Goal: Find specific page/section: Find specific page/section

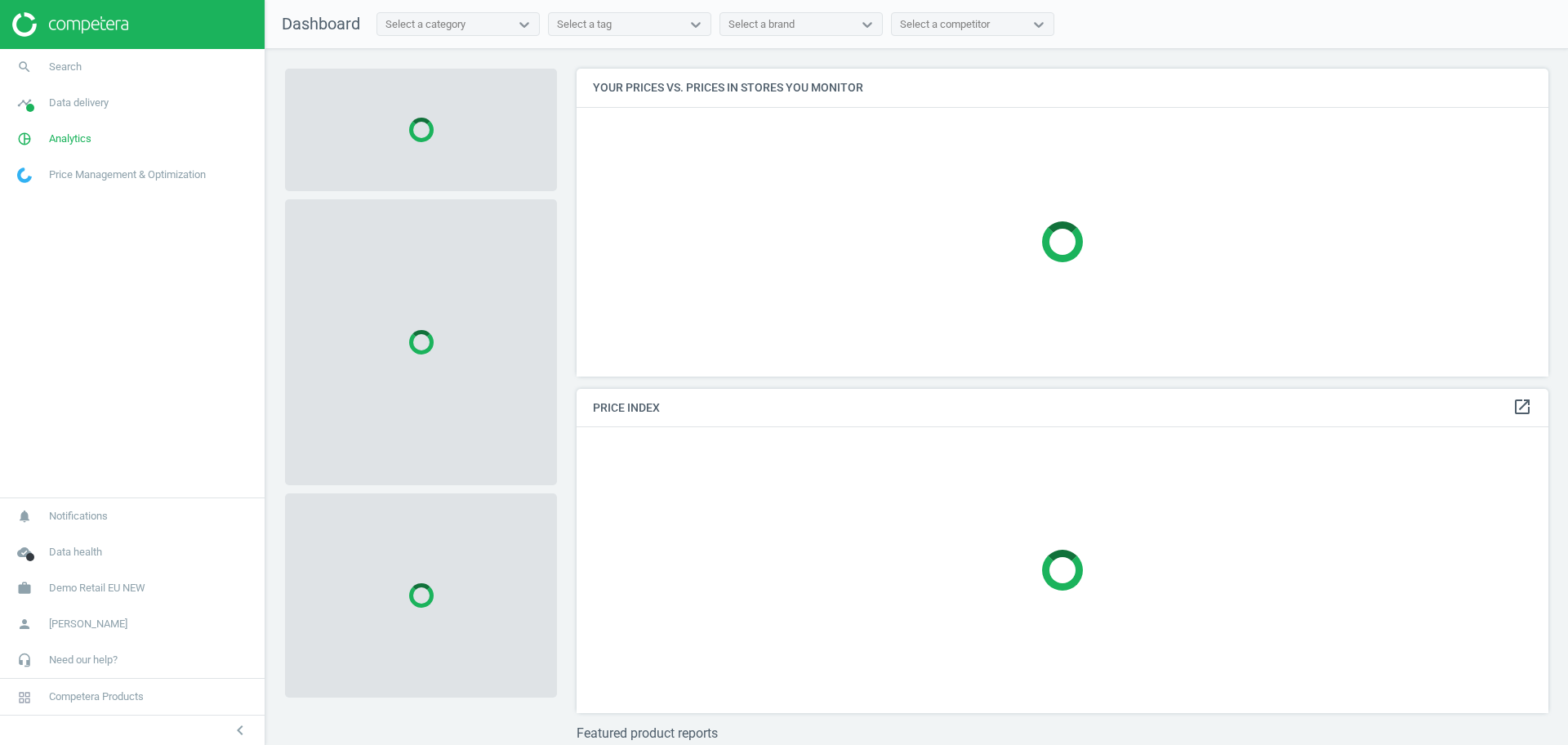
scroll to position [339, 988]
click at [92, 589] on span "Demo Retail EU NEW" at bounding box center [97, 588] width 96 height 15
click at [77, 539] on span "Switch campaign" at bounding box center [54, 539] width 72 height 13
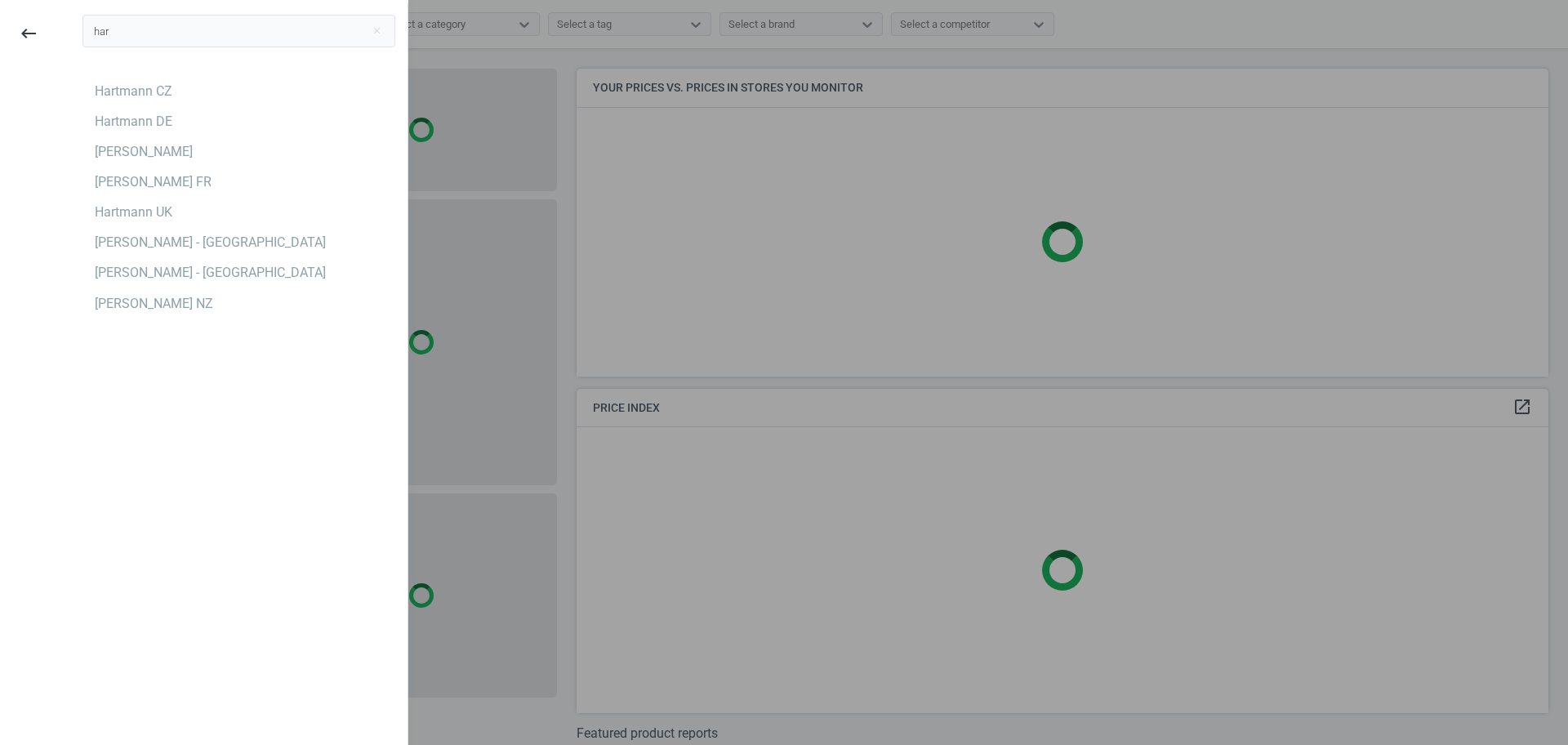
type input "har"
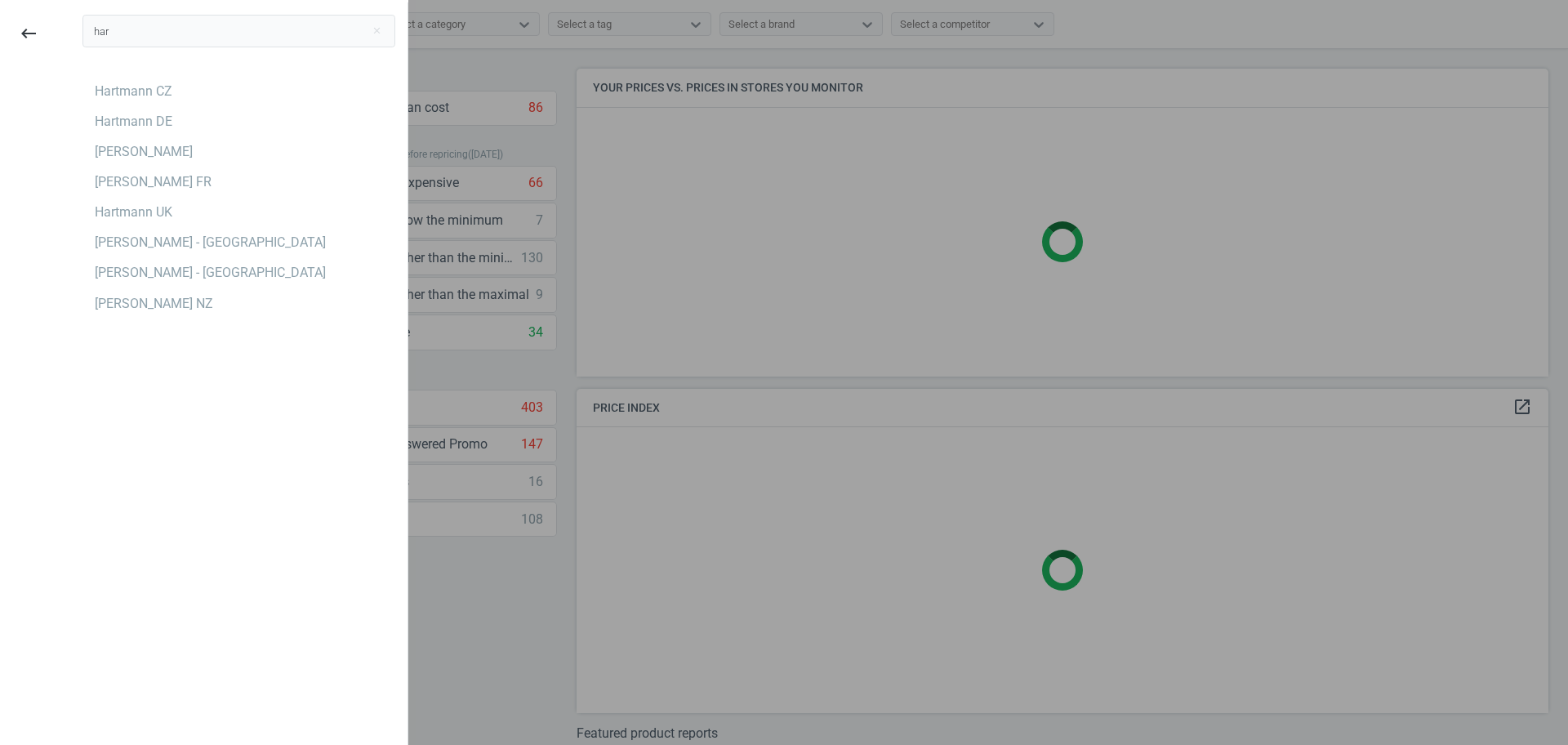
click at [169, 503] on div "har close Hartmann CZ Hartmann DE Hartmann ES Hartmann FR Hartmann UK Harvey No…" at bounding box center [239, 375] width 337 height 745
click at [256, 269] on div "Harvey Norman - Singapore" at bounding box center [238, 273] width 313 height 26
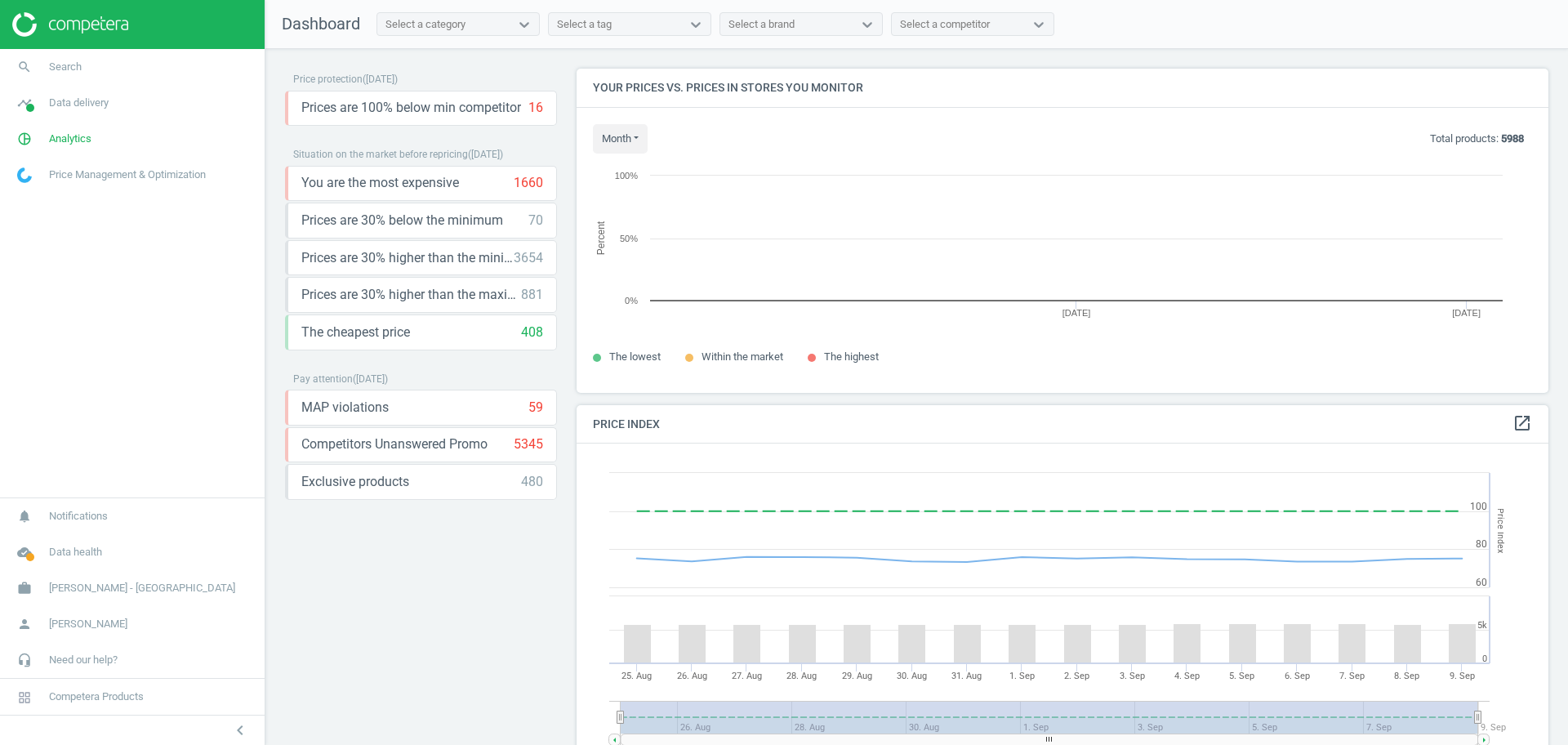
scroll to position [356, 988]
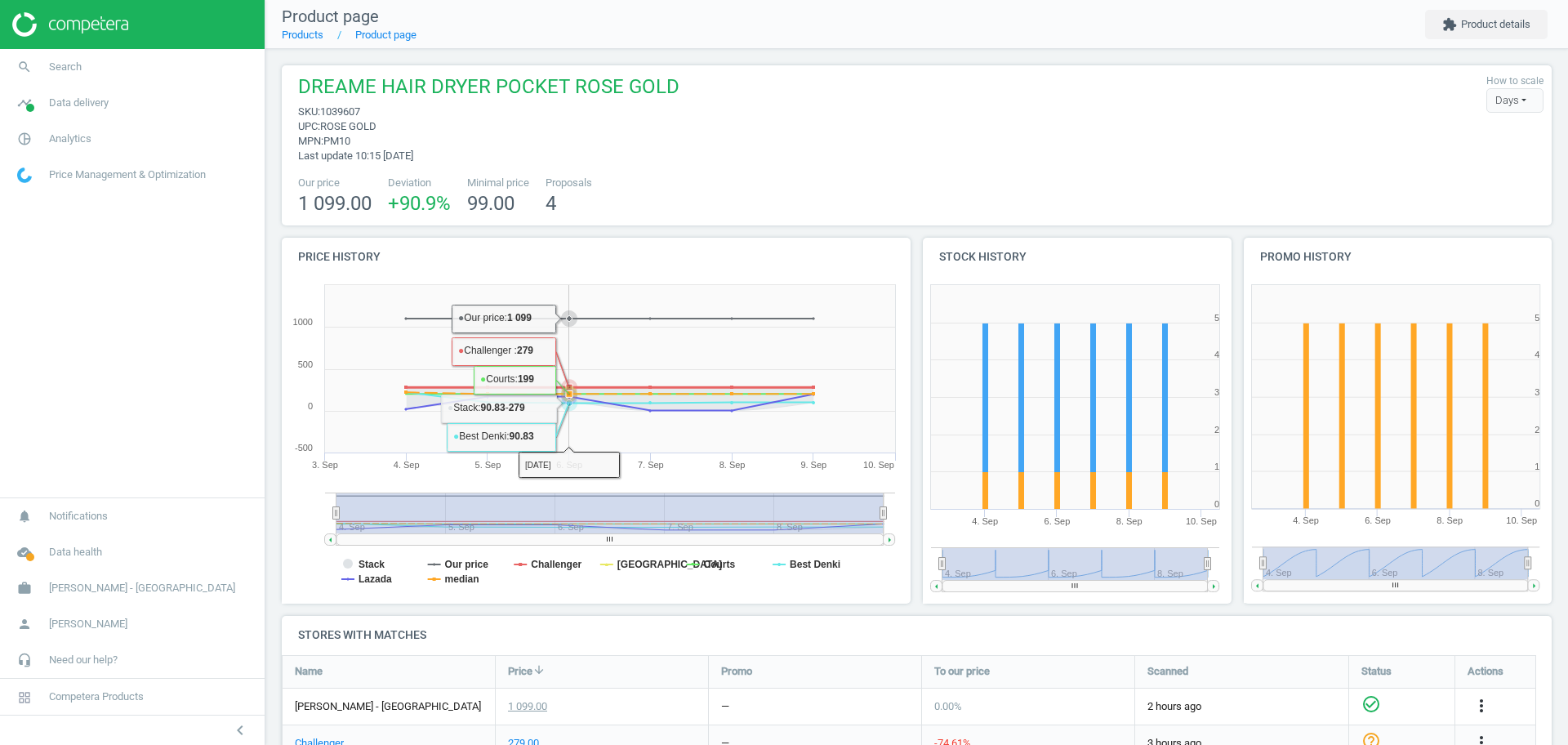
scroll to position [223, 0]
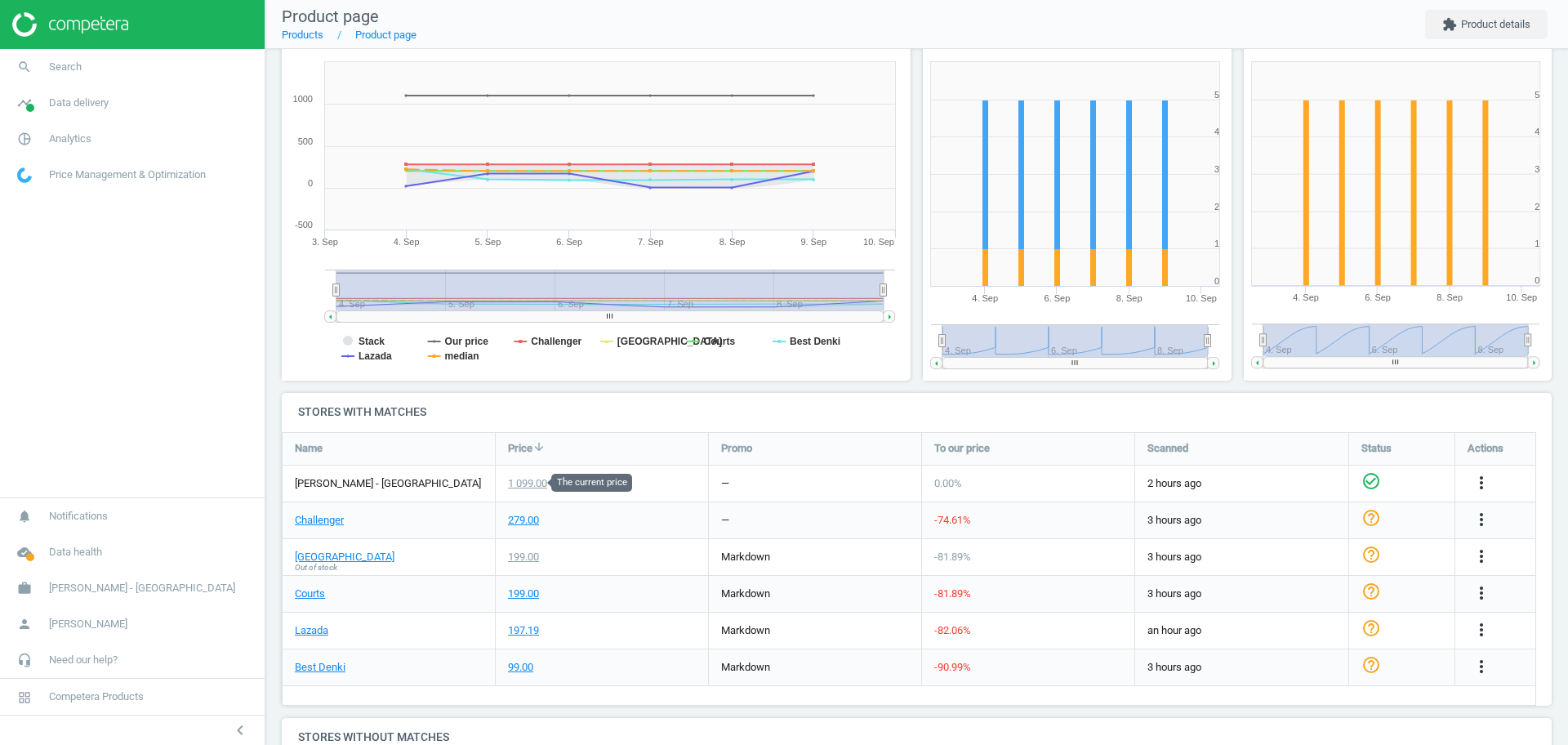
click at [528, 485] on div "1 099.00" at bounding box center [528, 484] width 39 height 15
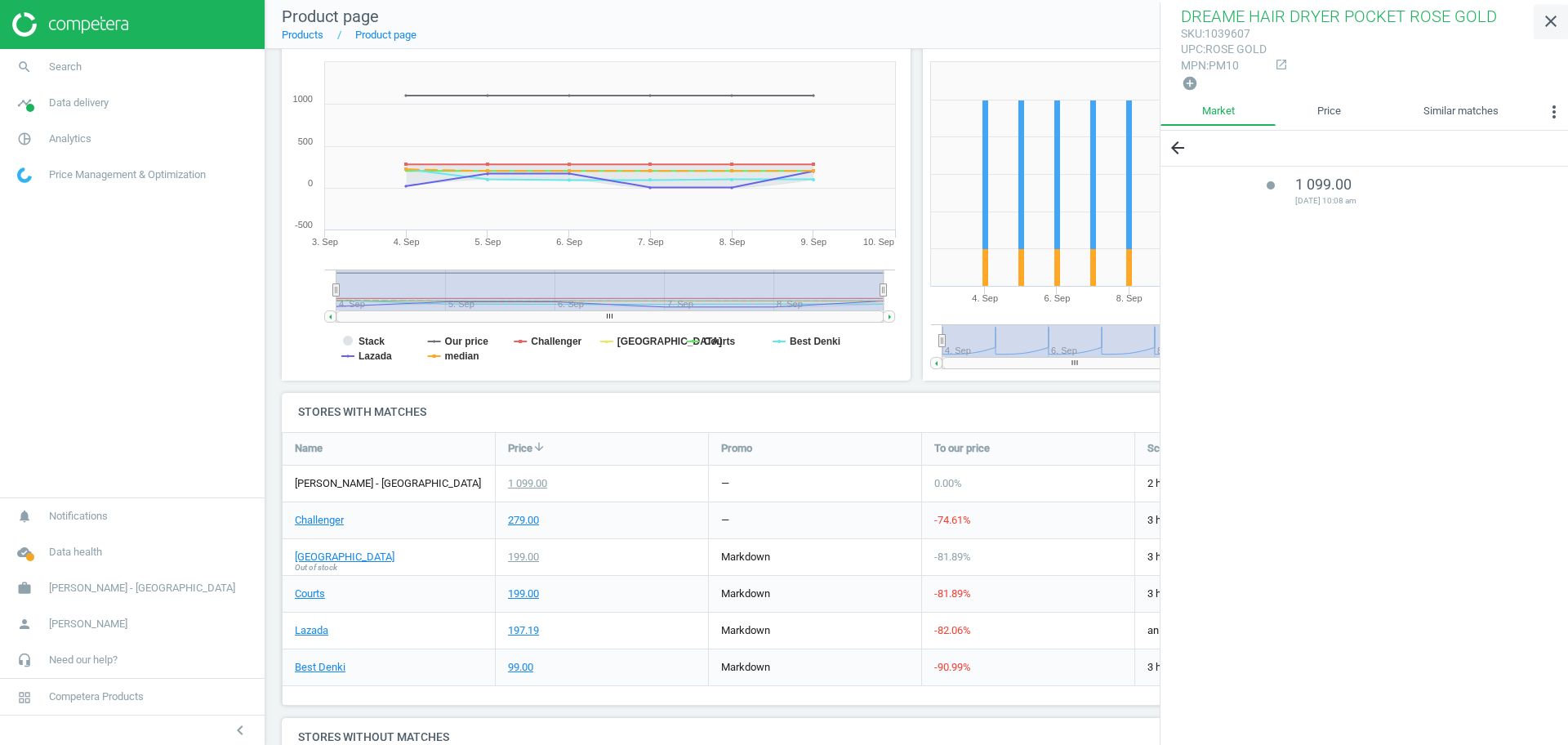
click at [1552, 28] on icon "close" at bounding box center [1551, 21] width 19 height 19
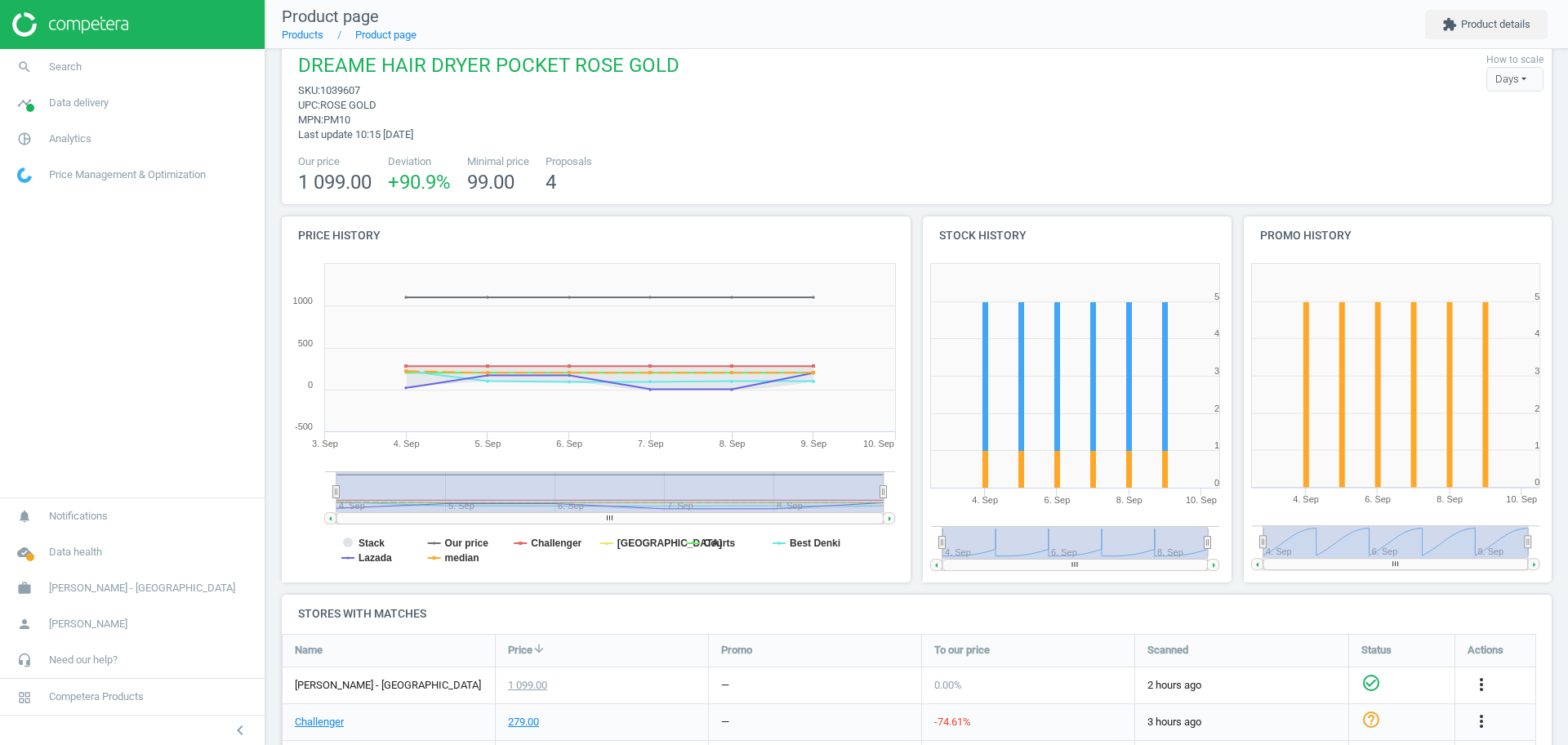
scroll to position [0, 0]
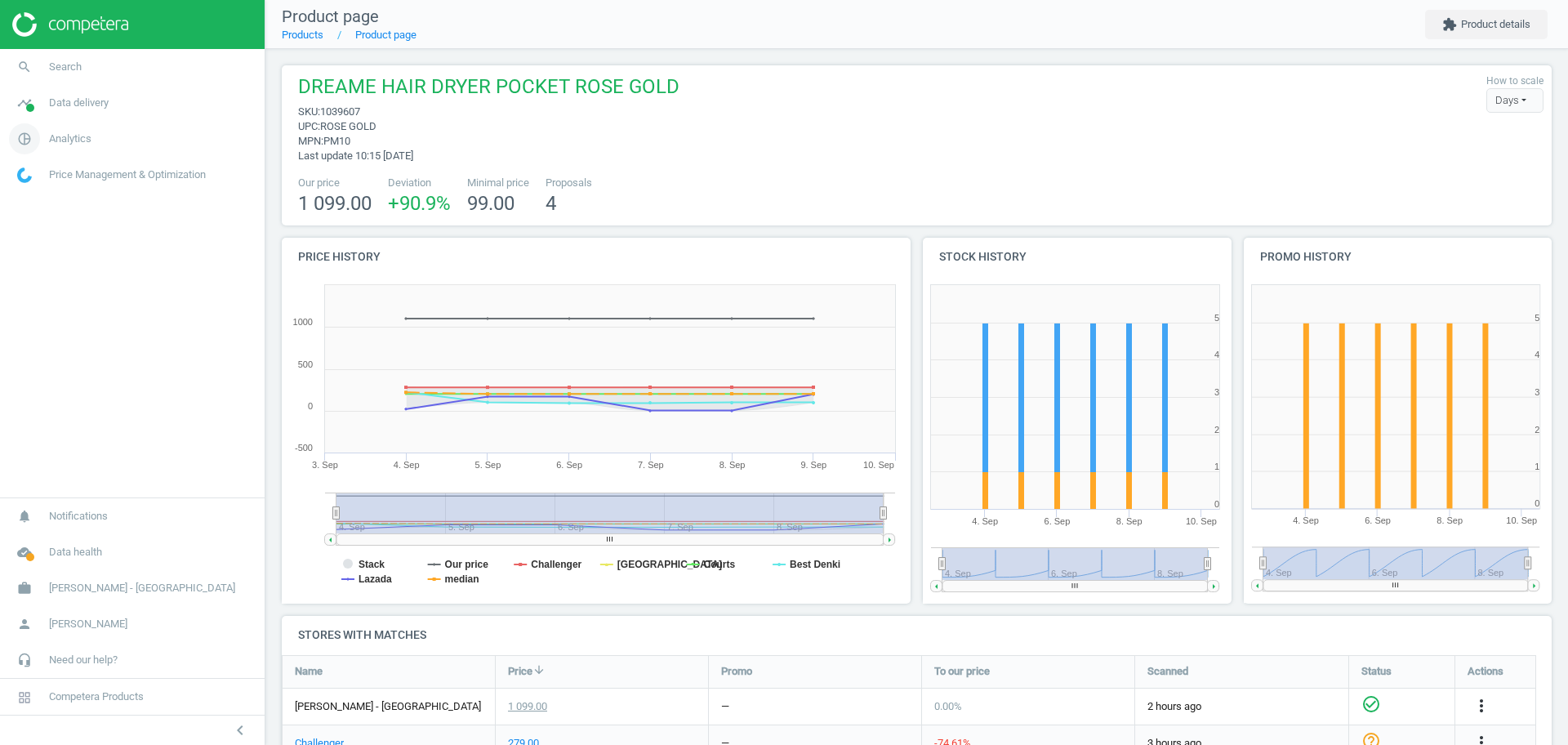
click at [82, 149] on link "pie_chart_outlined Analytics" at bounding box center [132, 139] width 265 height 36
click at [44, 200] on span "Products" at bounding box center [37, 199] width 39 height 13
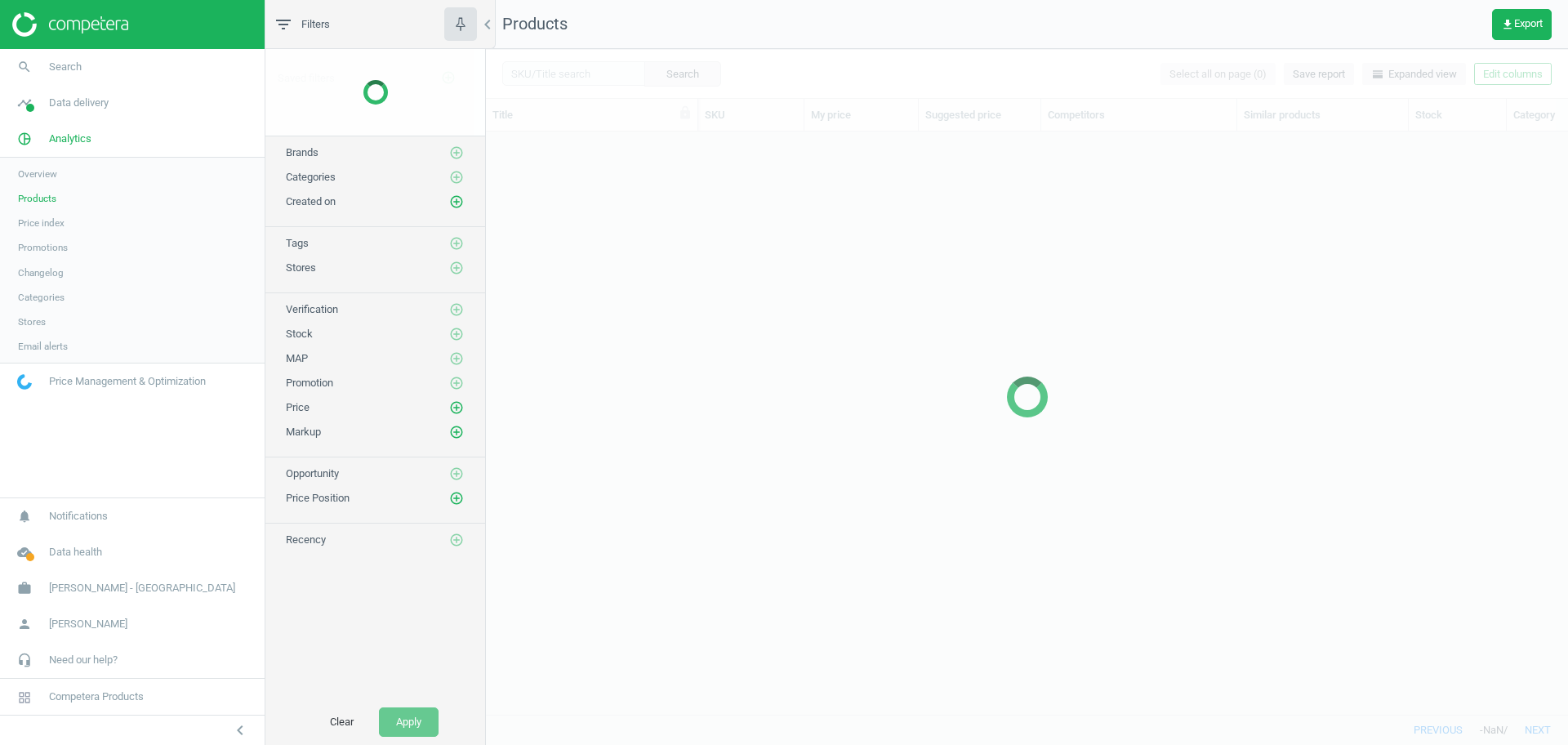
scroll to position [552, 1067]
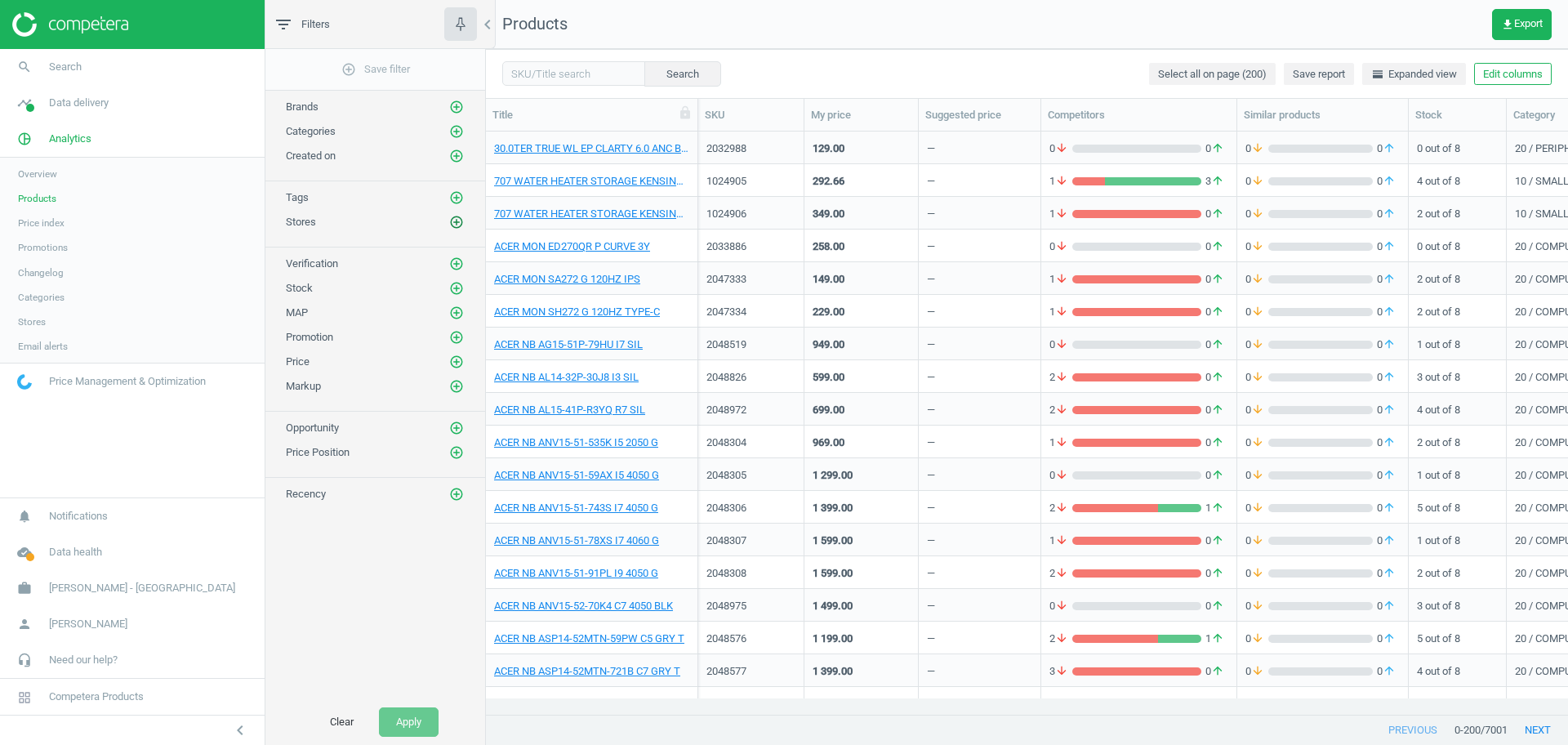
click at [456, 223] on icon "add_circle_outline" at bounding box center [456, 222] width 15 height 15
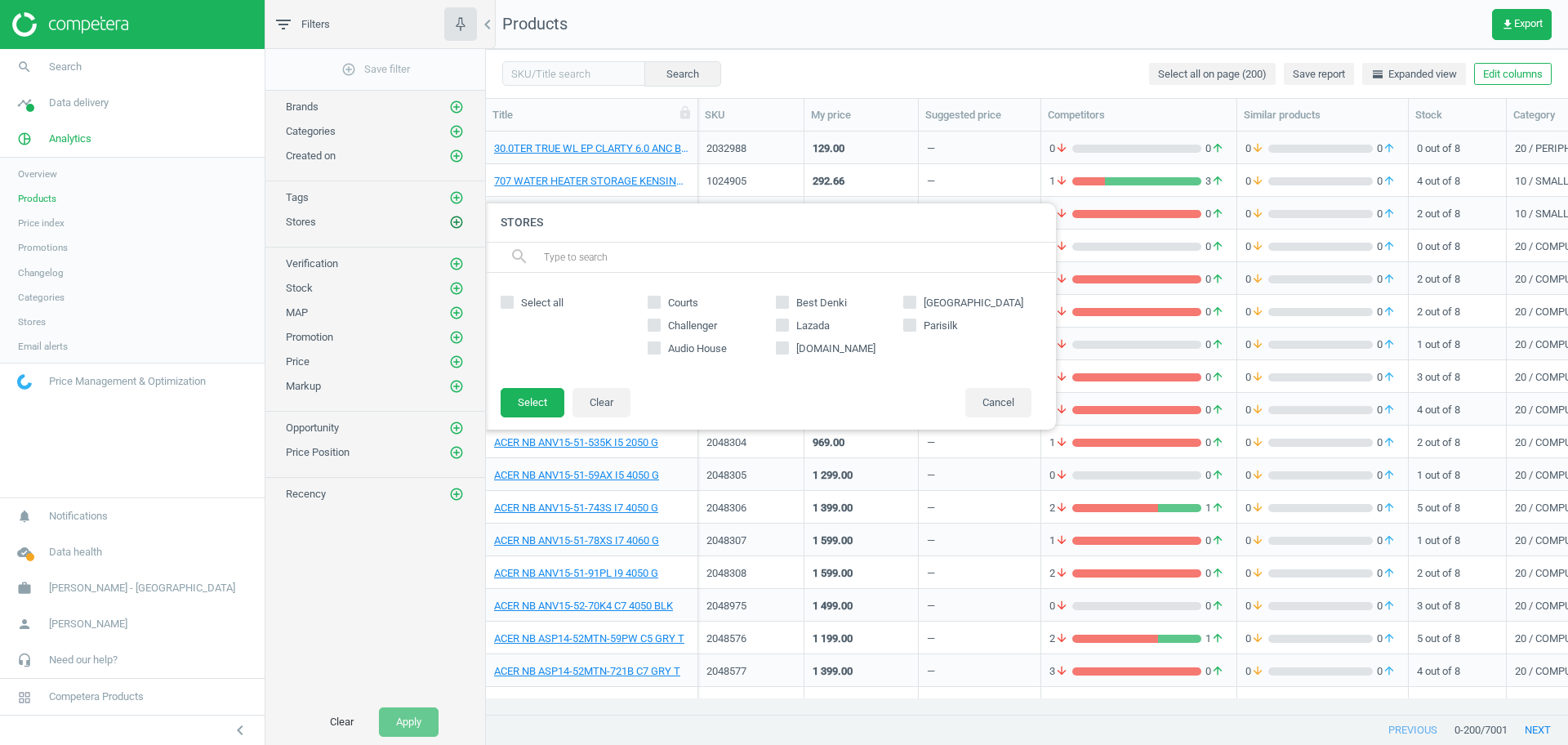
click at [456, 223] on icon "add_circle_outline" at bounding box center [456, 222] width 15 height 15
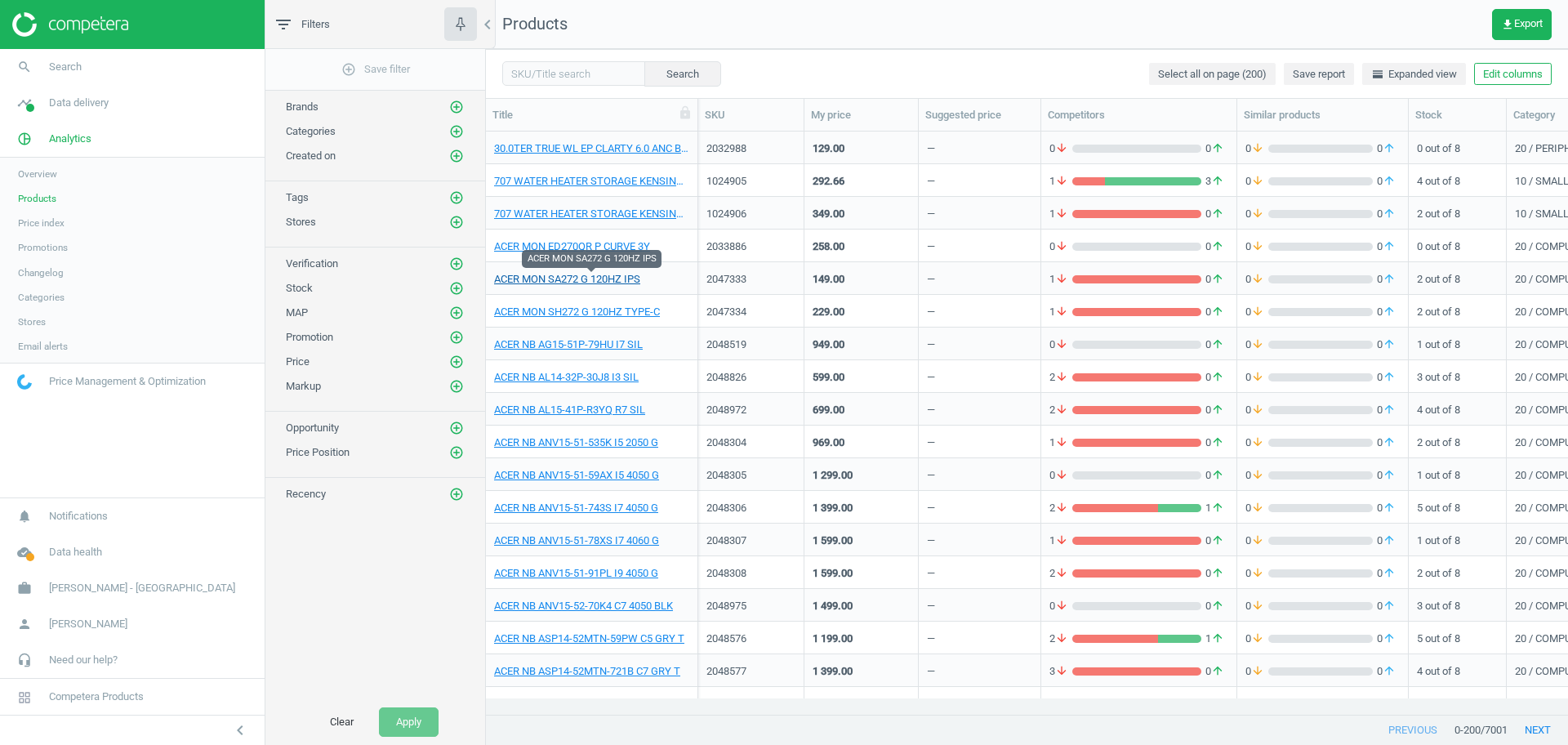
click at [546, 278] on link "ACER MON SA272 G 120HZ IPS" at bounding box center [567, 279] width 146 height 15
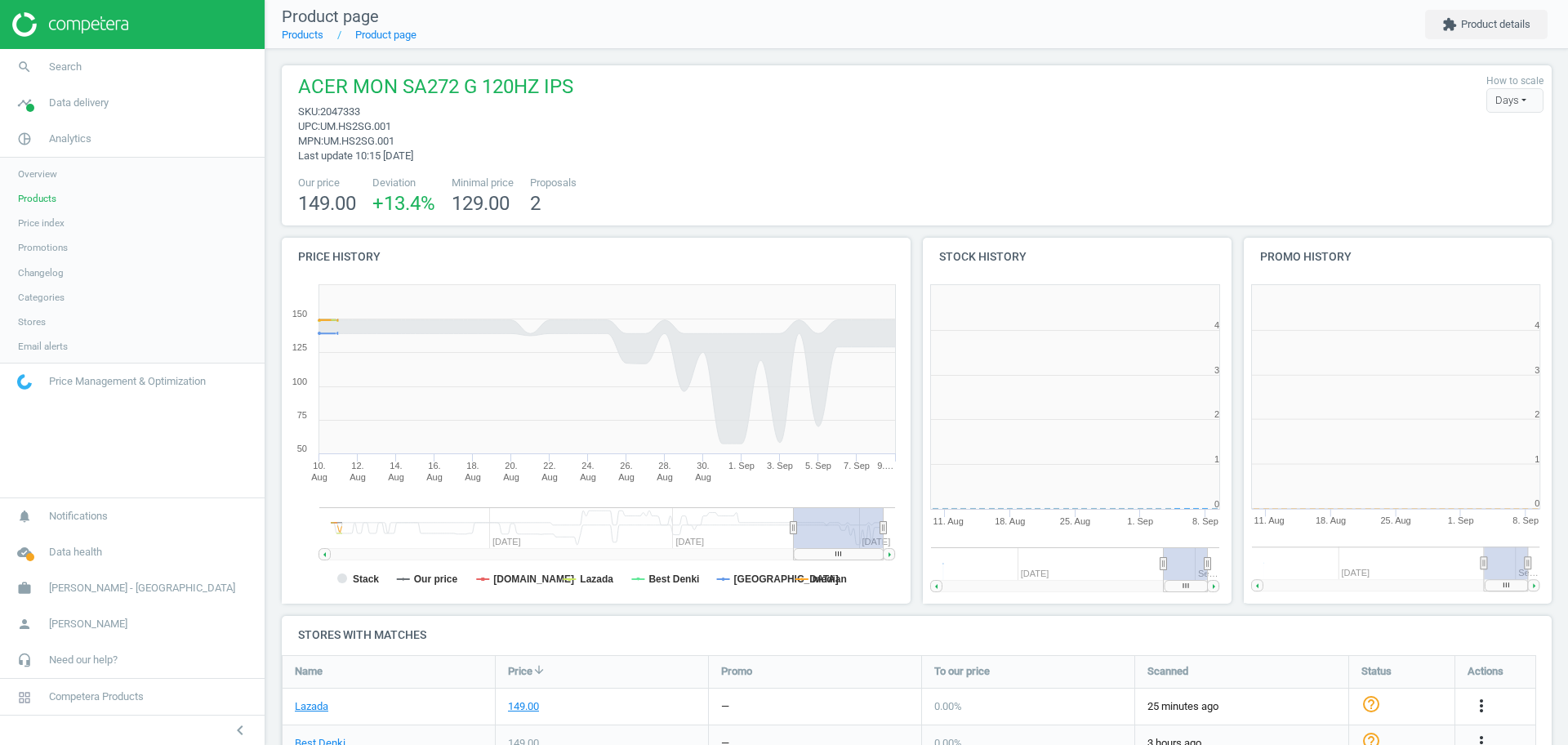
scroll to position [215, 1287]
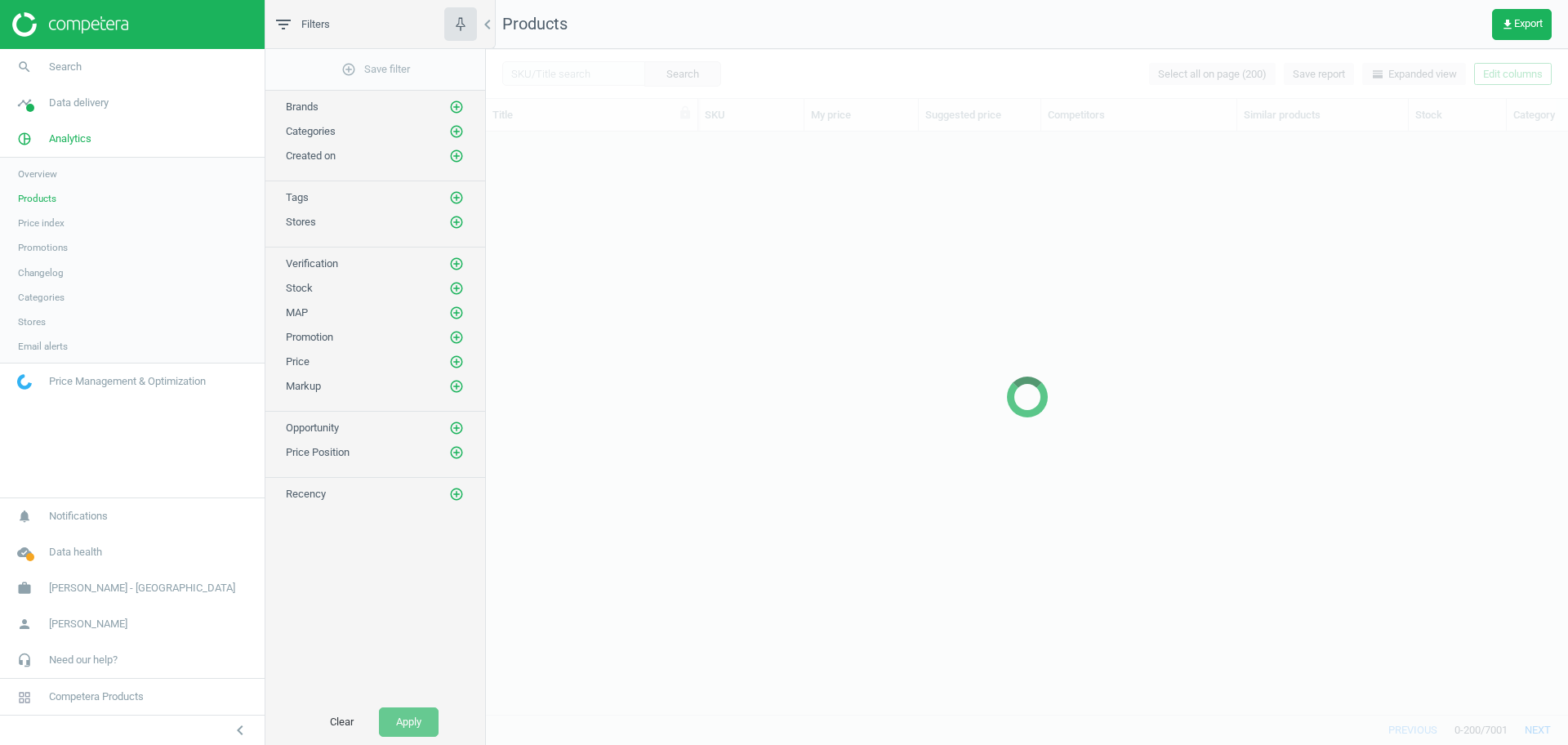
scroll to position [552, 1067]
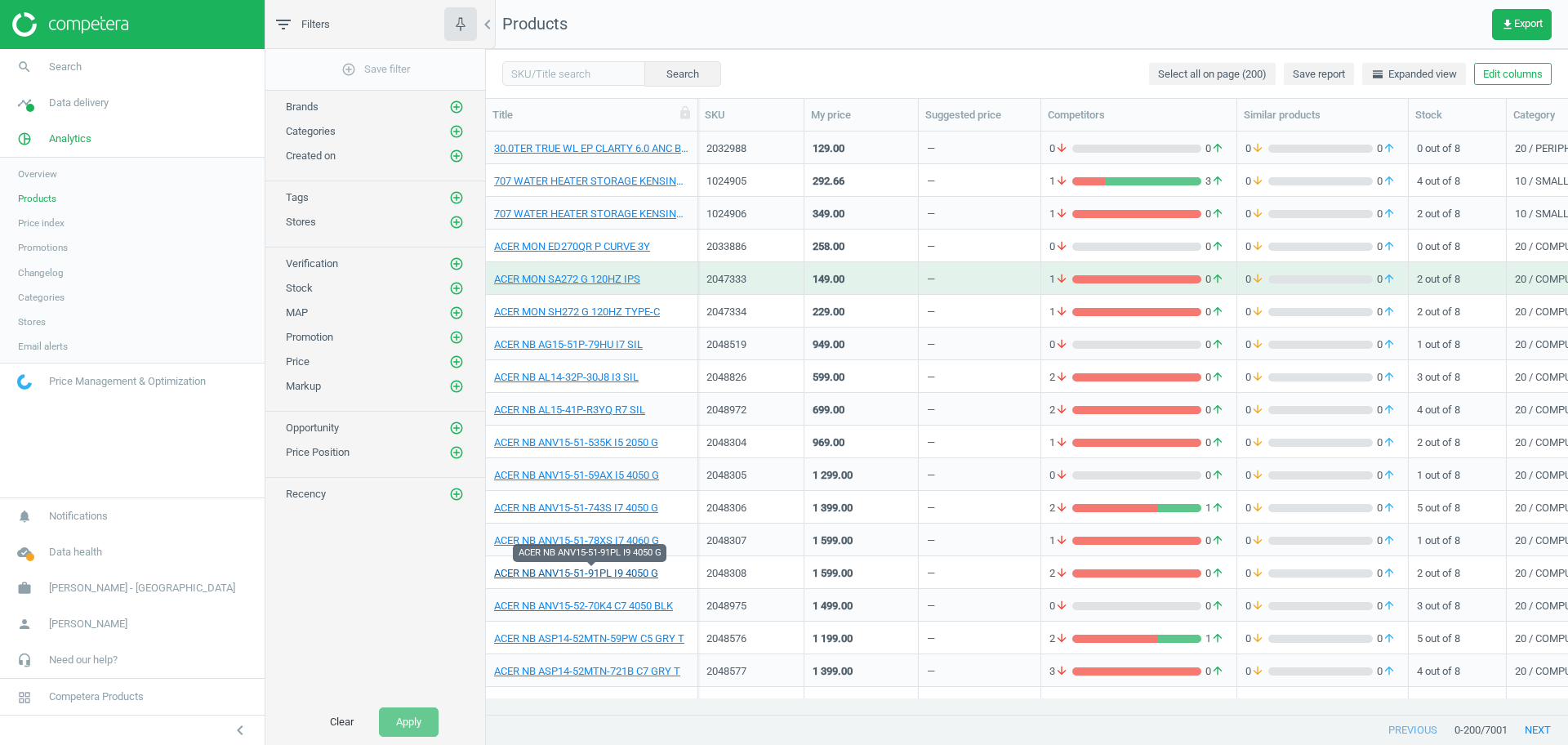
click at [593, 568] on link "ACER NB ANV15-51-91PL I9 4050 G" at bounding box center [576, 574] width 164 height 15
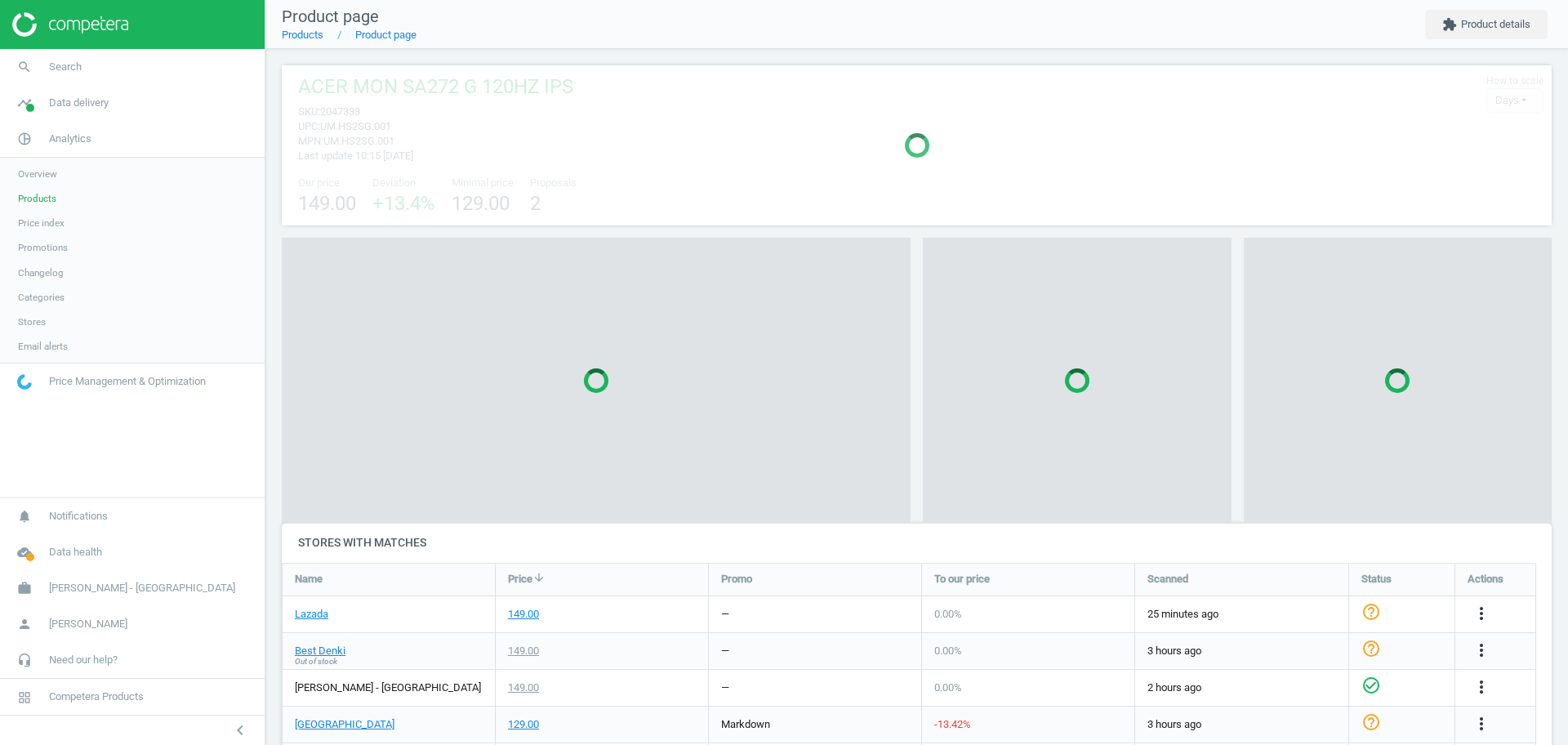
scroll to position [8, 8]
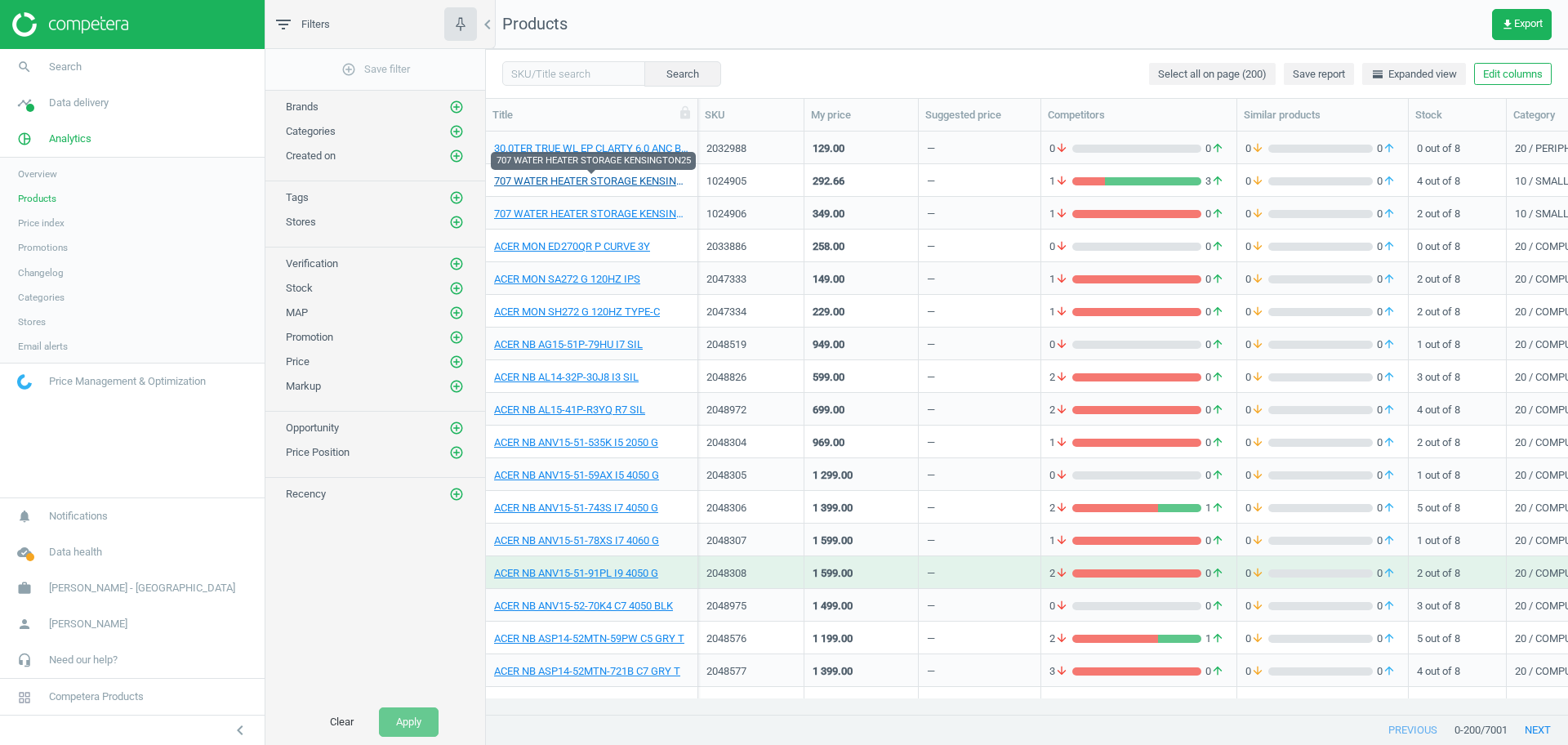
click at [577, 184] on link "707 WATER HEATER STORAGE KENSINGTON25" at bounding box center [591, 181] width 195 height 15
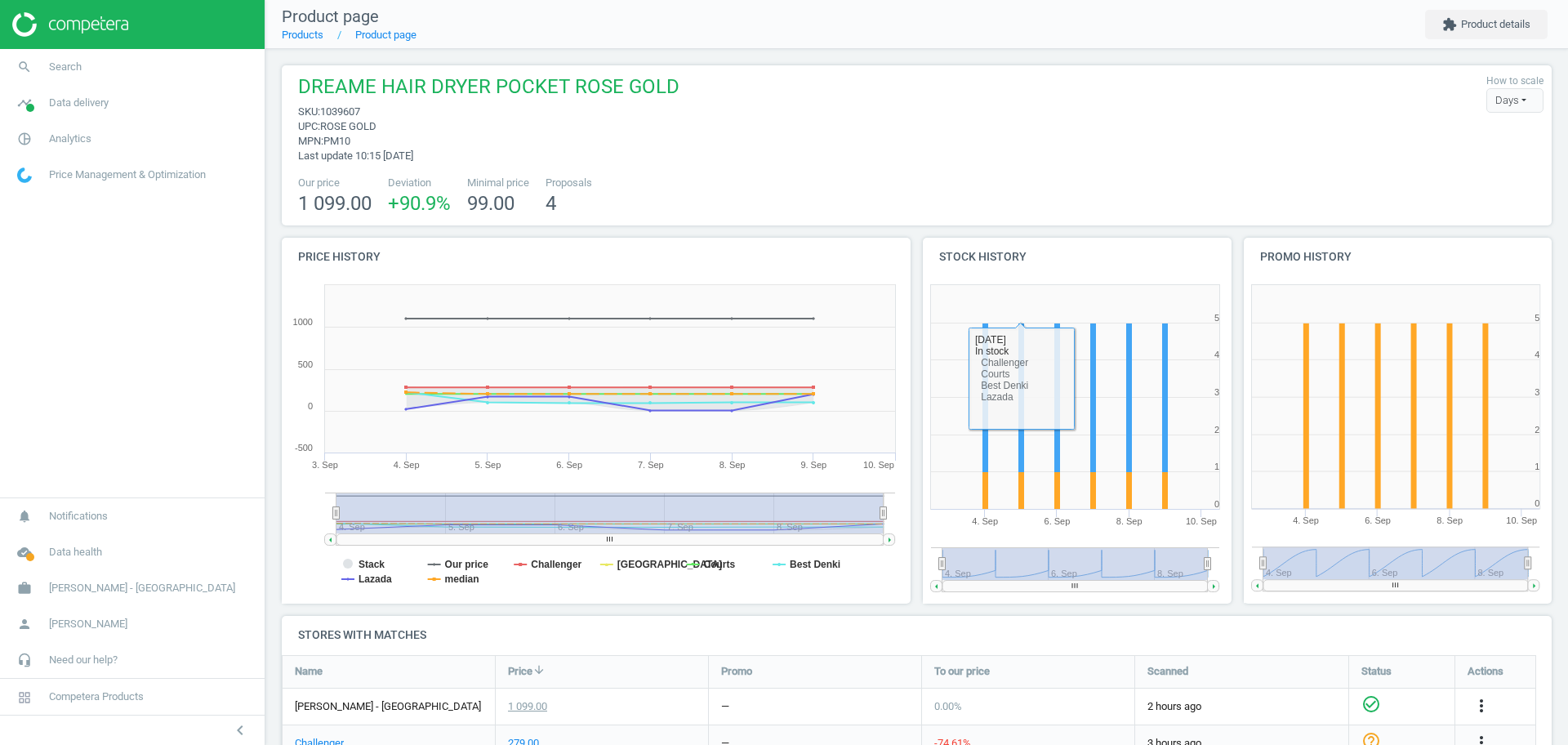
scroll to position [228, 0]
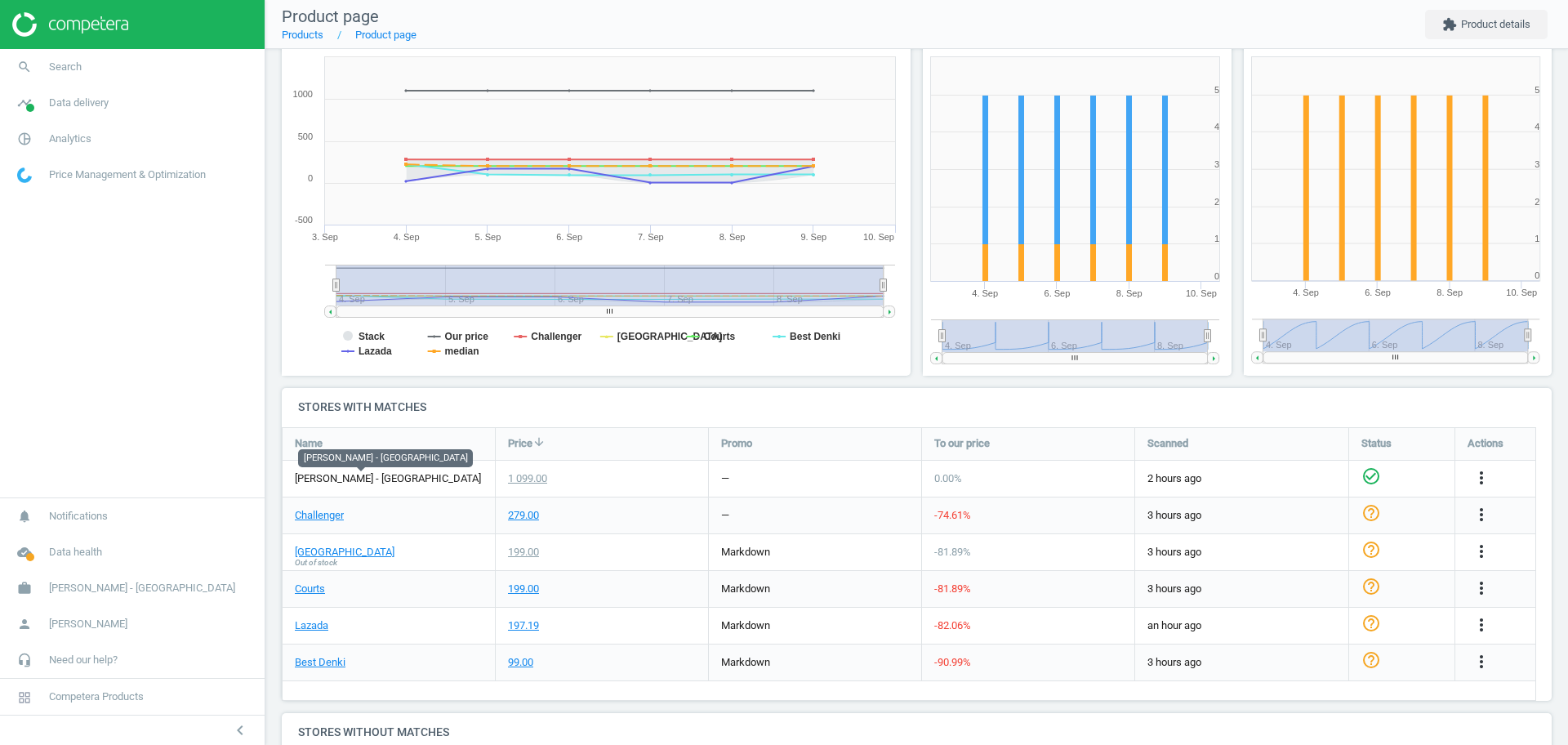
click at [384, 476] on span "[PERSON_NAME] - [GEOGRAPHIC_DATA]" at bounding box center [387, 478] width 186 height 15
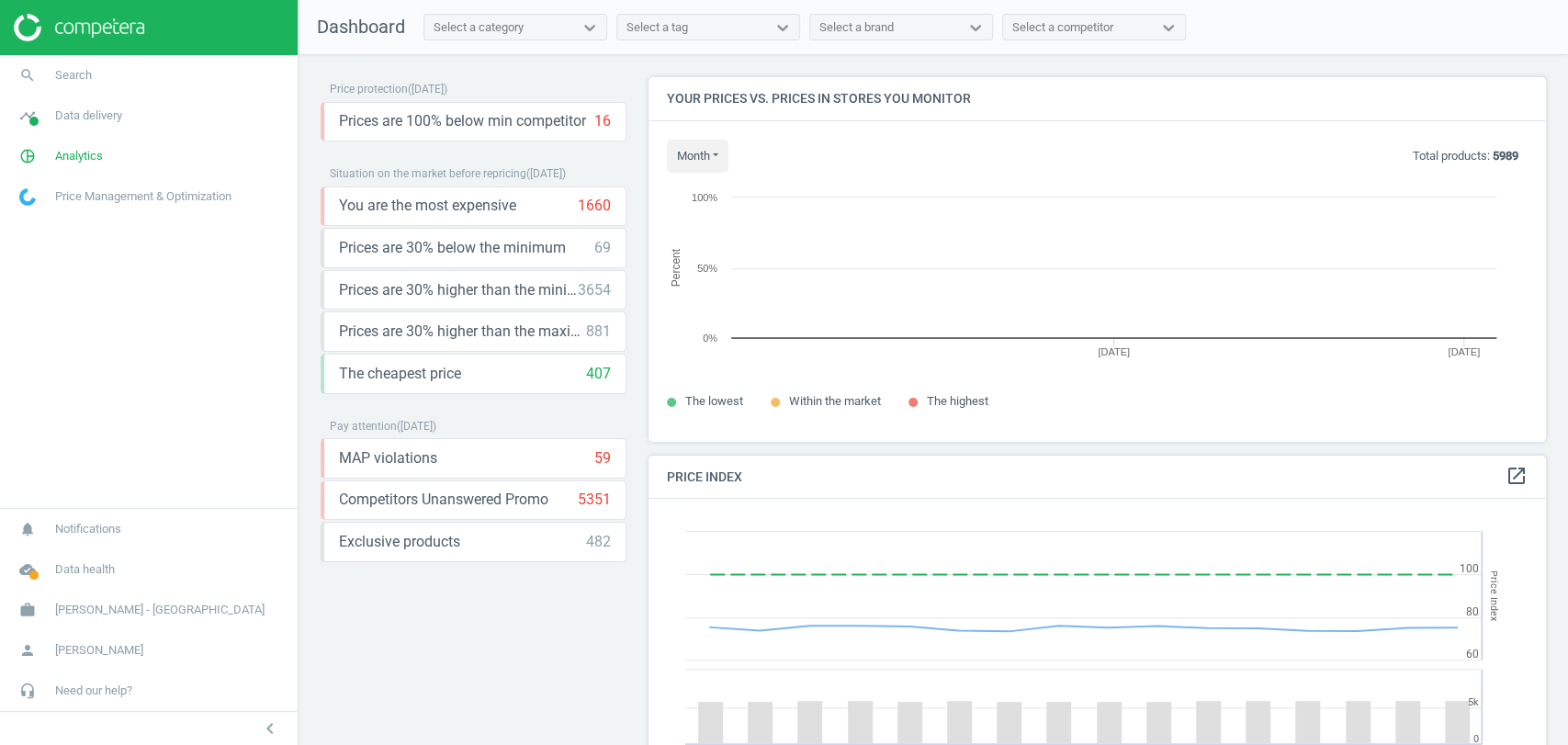
scroll to position [396, 913]
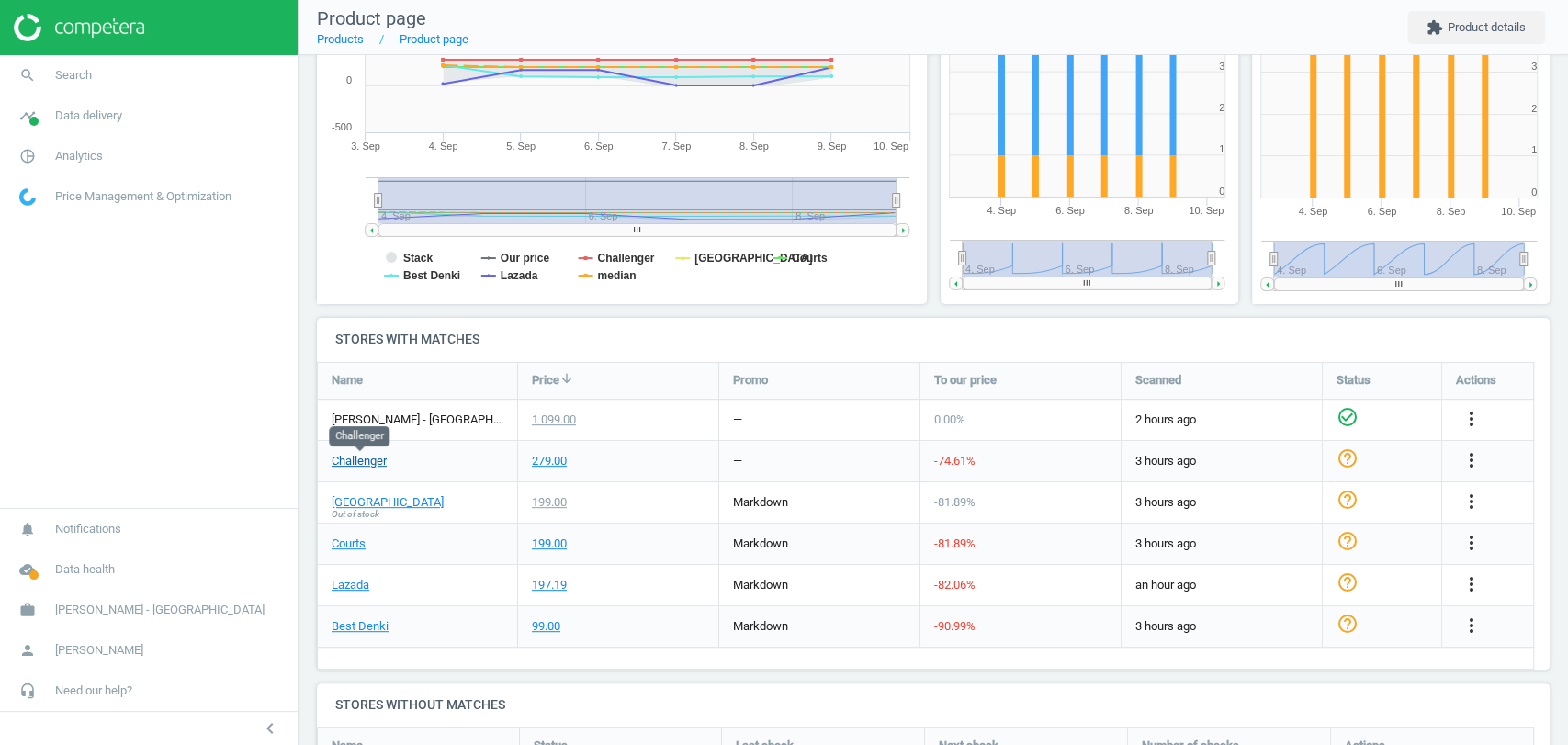
click at [380, 458] on link "Challenger" at bounding box center [359, 460] width 56 height 17
click at [354, 501] on link "Gain City" at bounding box center [387, 502] width 112 height 17
click at [357, 544] on link "Courts" at bounding box center [348, 544] width 34 height 17
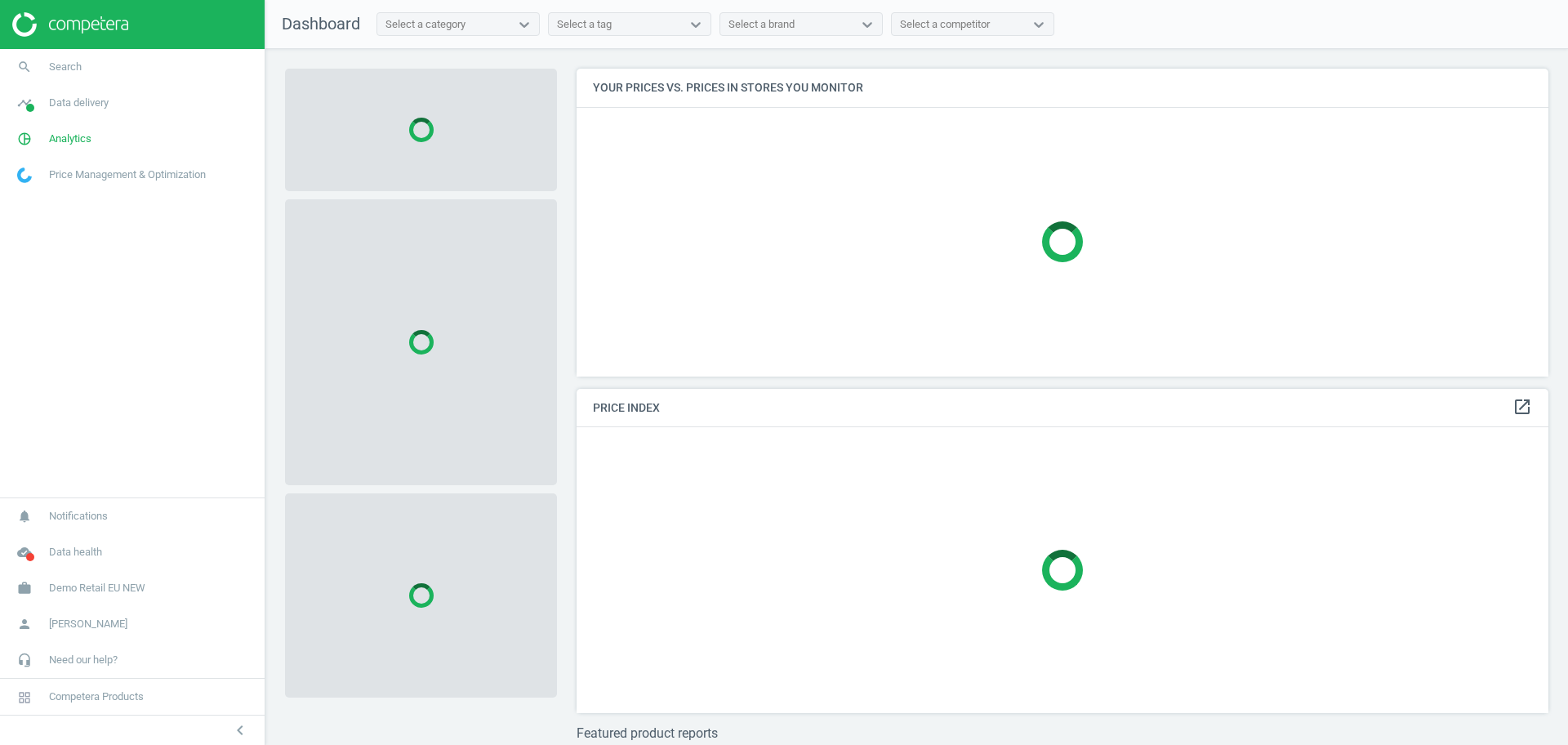
scroll to position [339, 988]
click at [111, 589] on span "Demo Retail EU NEW" at bounding box center [97, 588] width 96 height 15
click at [37, 537] on span "Switch campaign" at bounding box center [54, 539] width 72 height 13
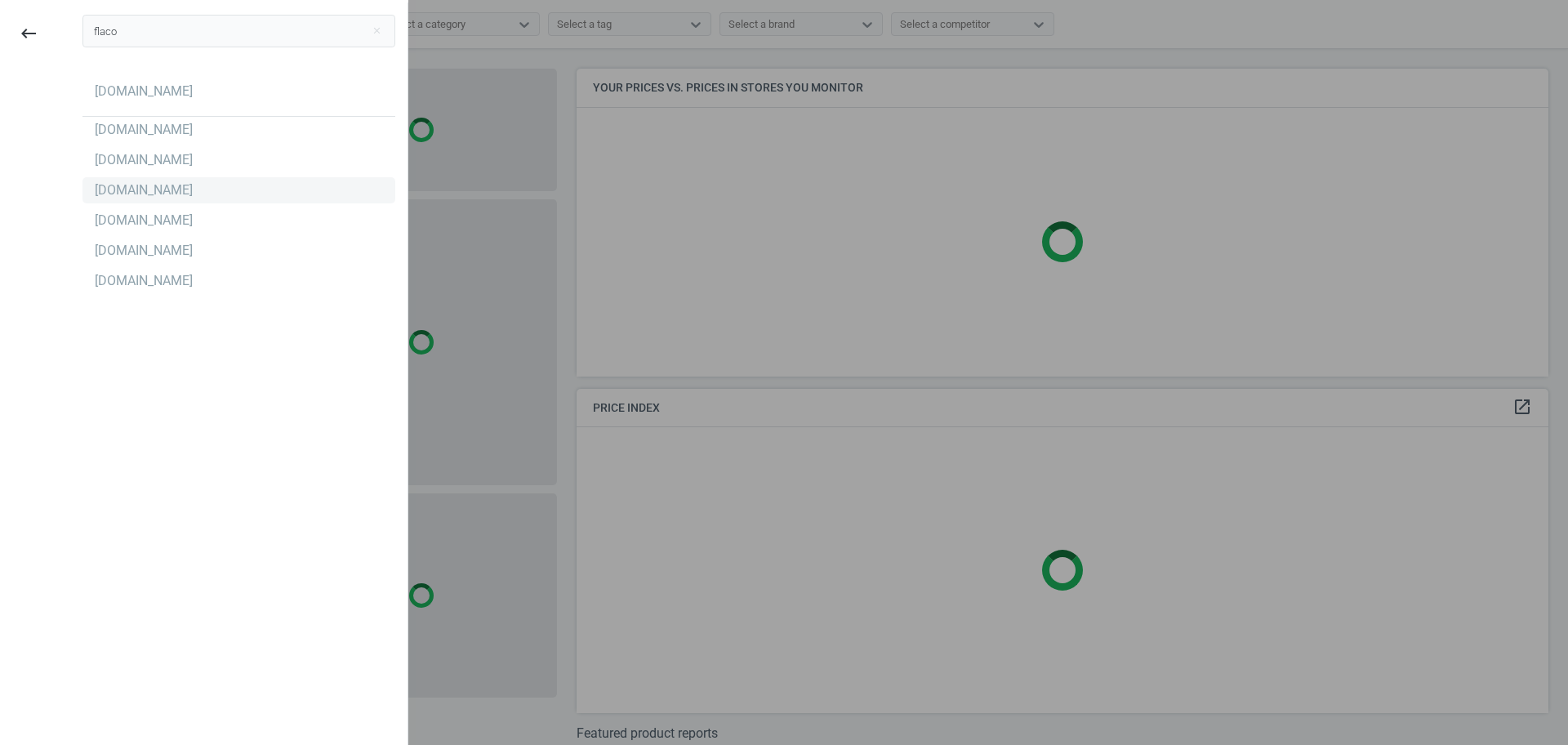
type input "flaco"
click at [111, 187] on div "Flaconi.ch" at bounding box center [143, 191] width 98 height 18
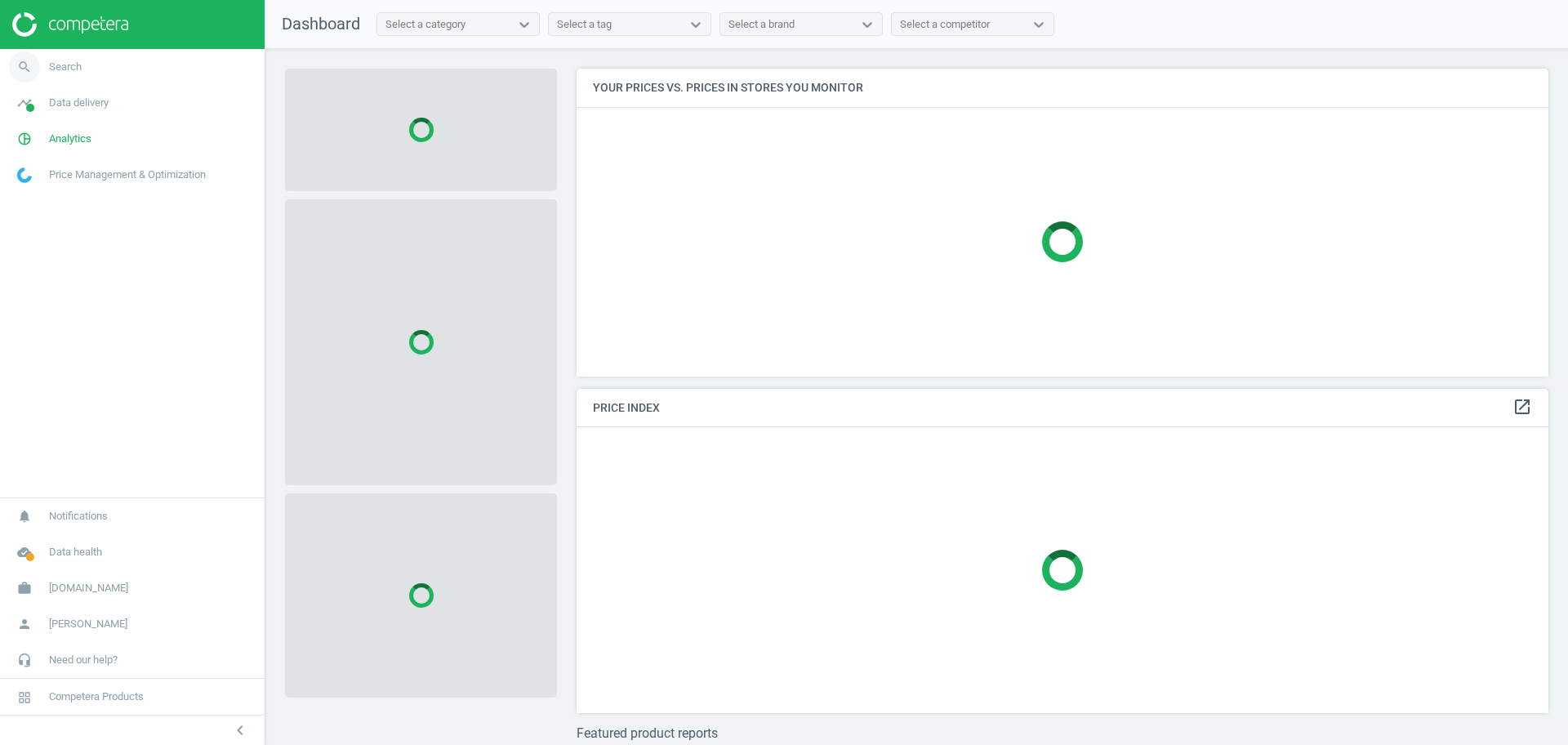
scroll to position [339, 988]
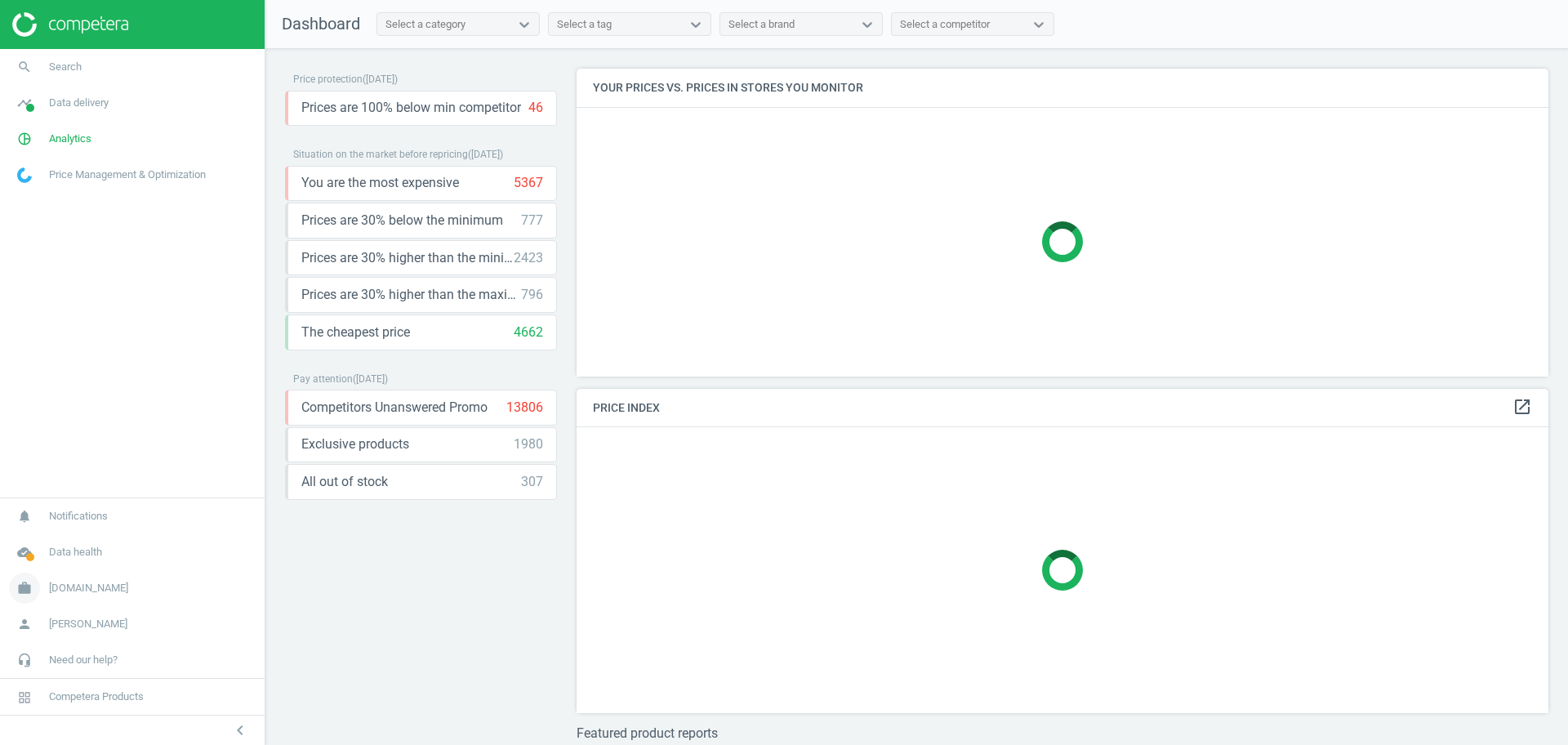
click at [79, 596] on link "work [DOMAIN_NAME]" at bounding box center [132, 588] width 265 height 36
click at [58, 561] on span "Campaign settings" at bounding box center [57, 564] width 80 height 13
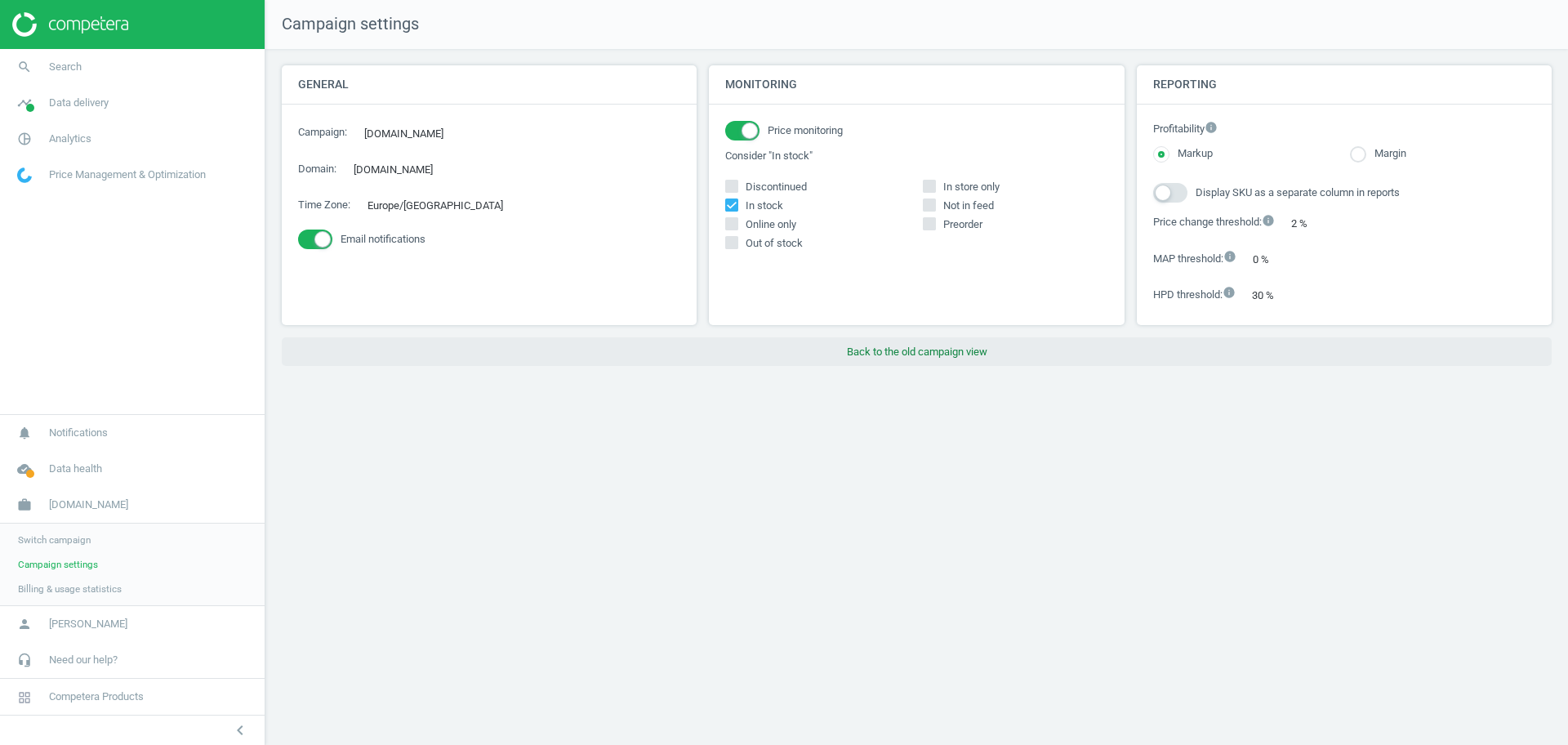
click at [945, 360] on button "Back to the old campaign view" at bounding box center [917, 351] width 1271 height 29
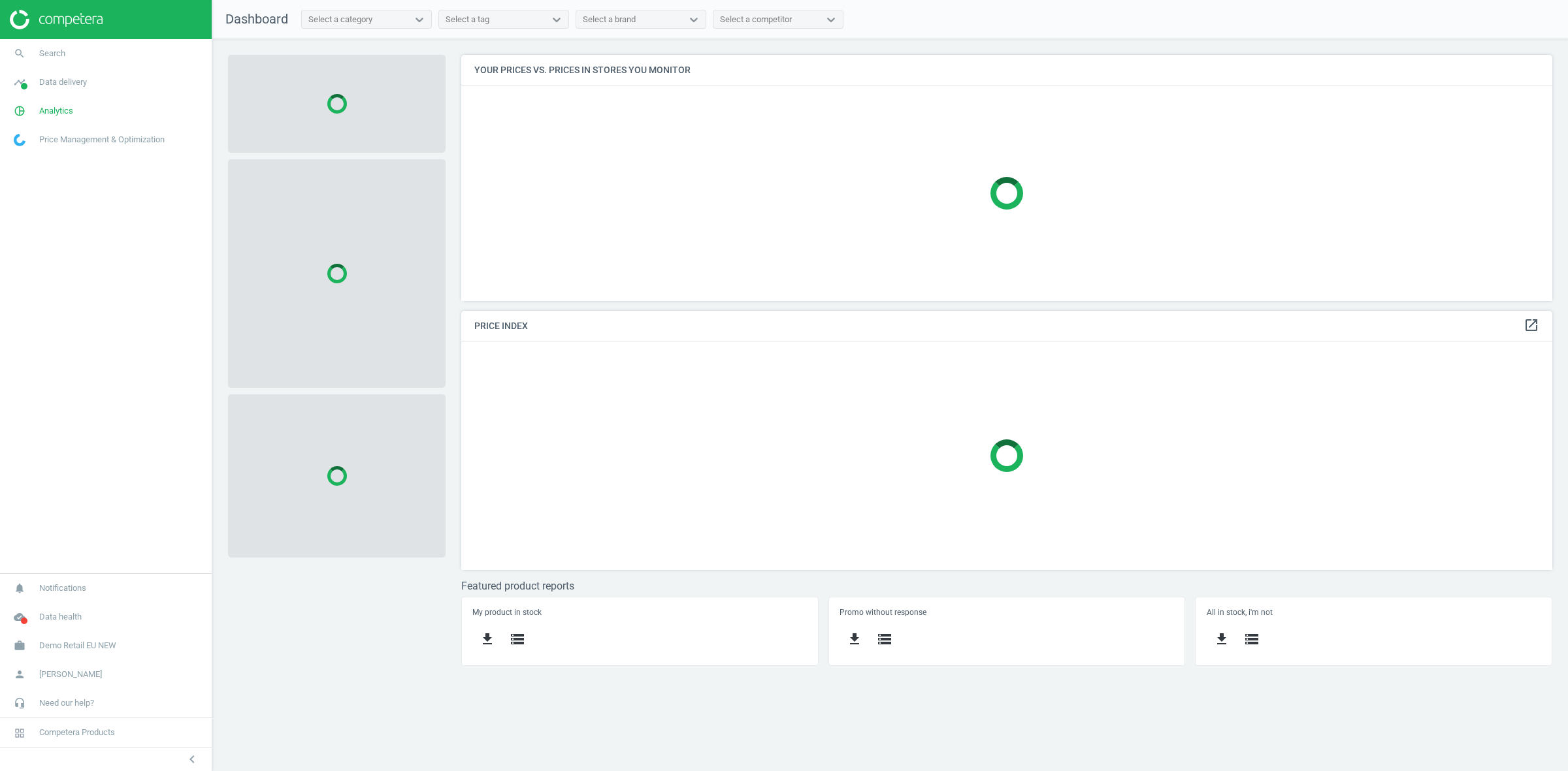
scroll to position [272, 1116]
click at [99, 644] on span "Demo Retail EU NEW" at bounding box center [78, 645] width 77 height 12
click at [72, 604] on link "Switch campaign" at bounding box center [106, 607] width 212 height 20
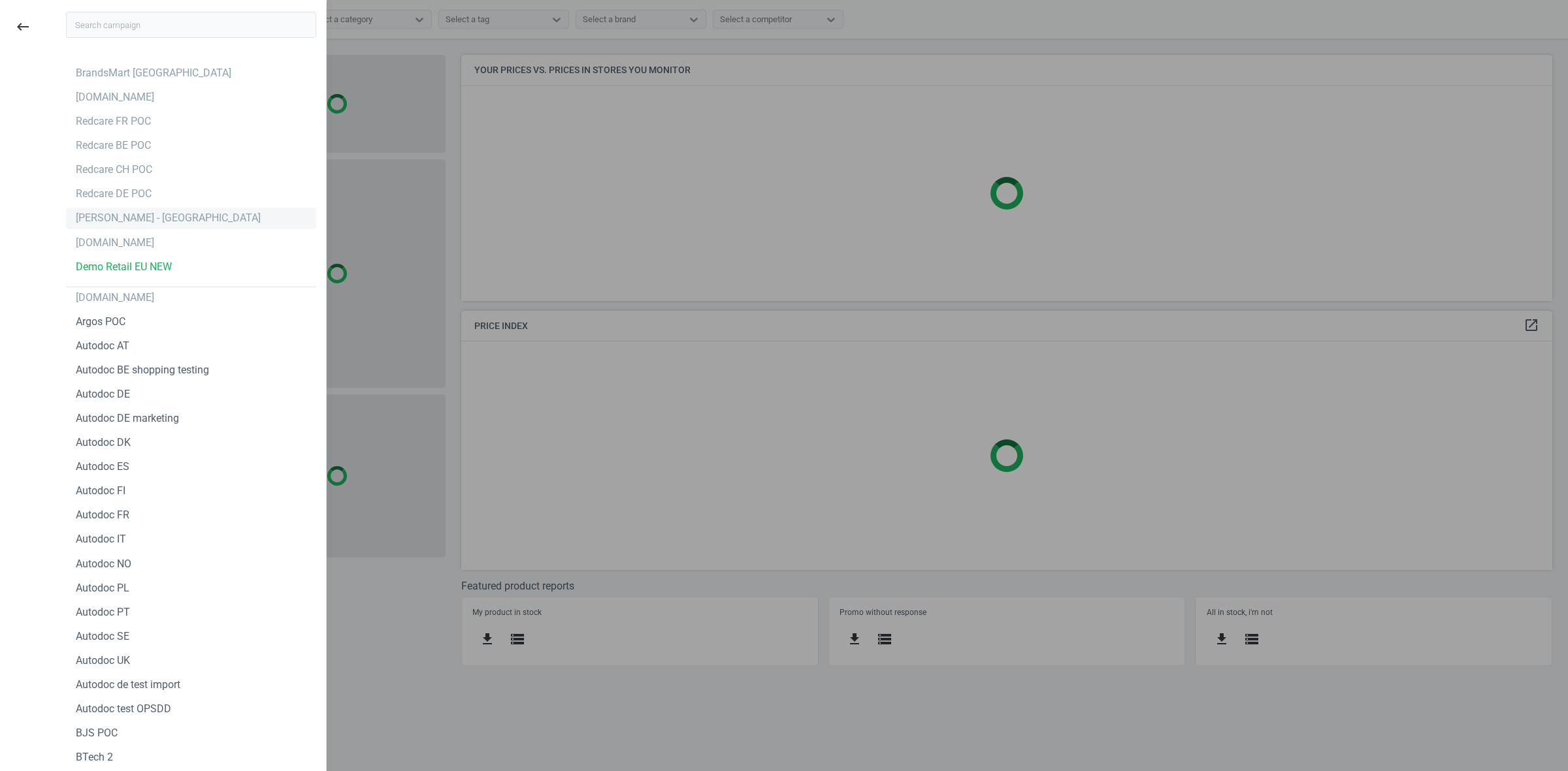
click at [142, 214] on div "[PERSON_NAME] - [GEOGRAPHIC_DATA]" at bounding box center [168, 218] width 185 height 14
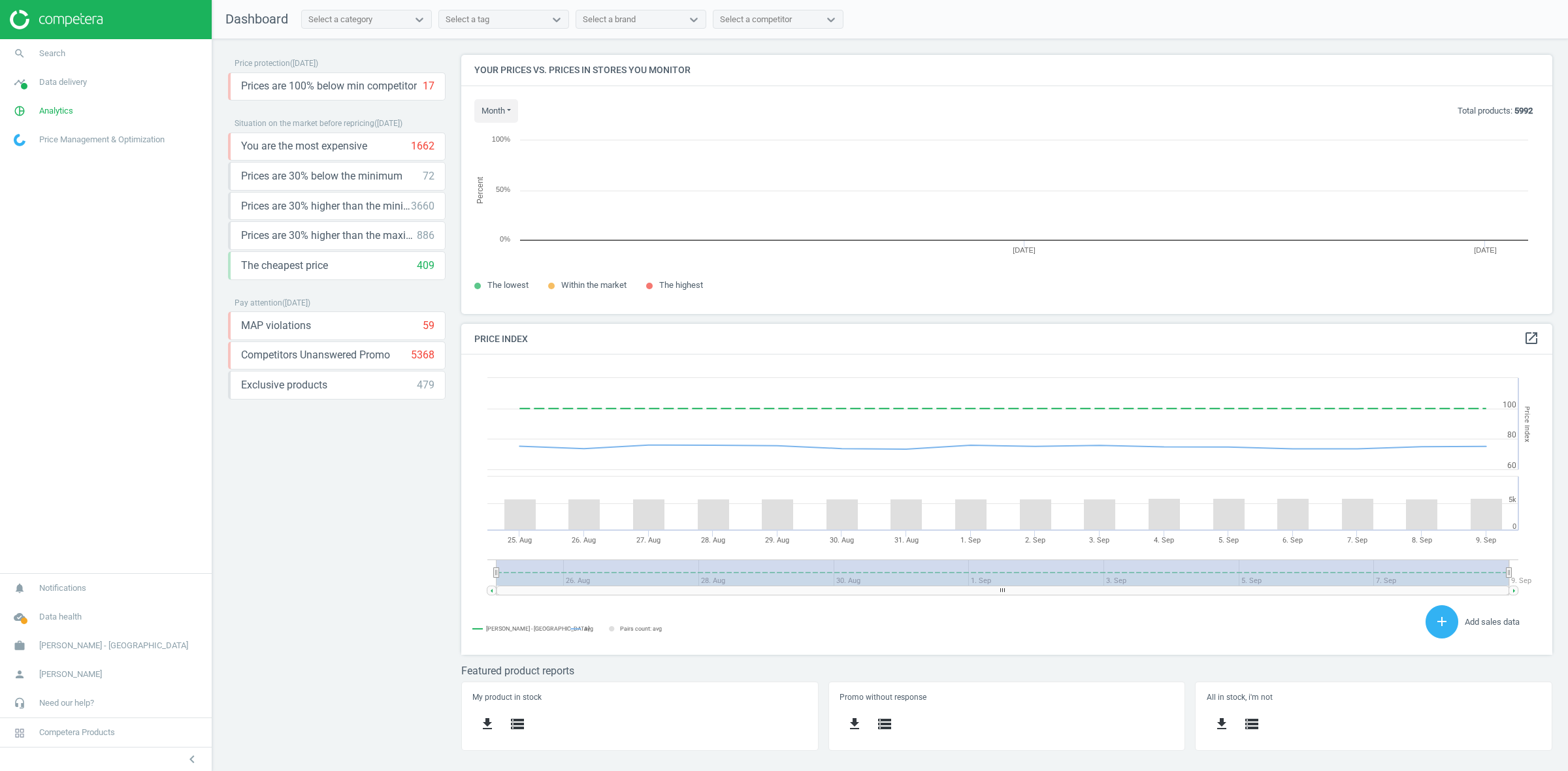
scroll to position [285, 1116]
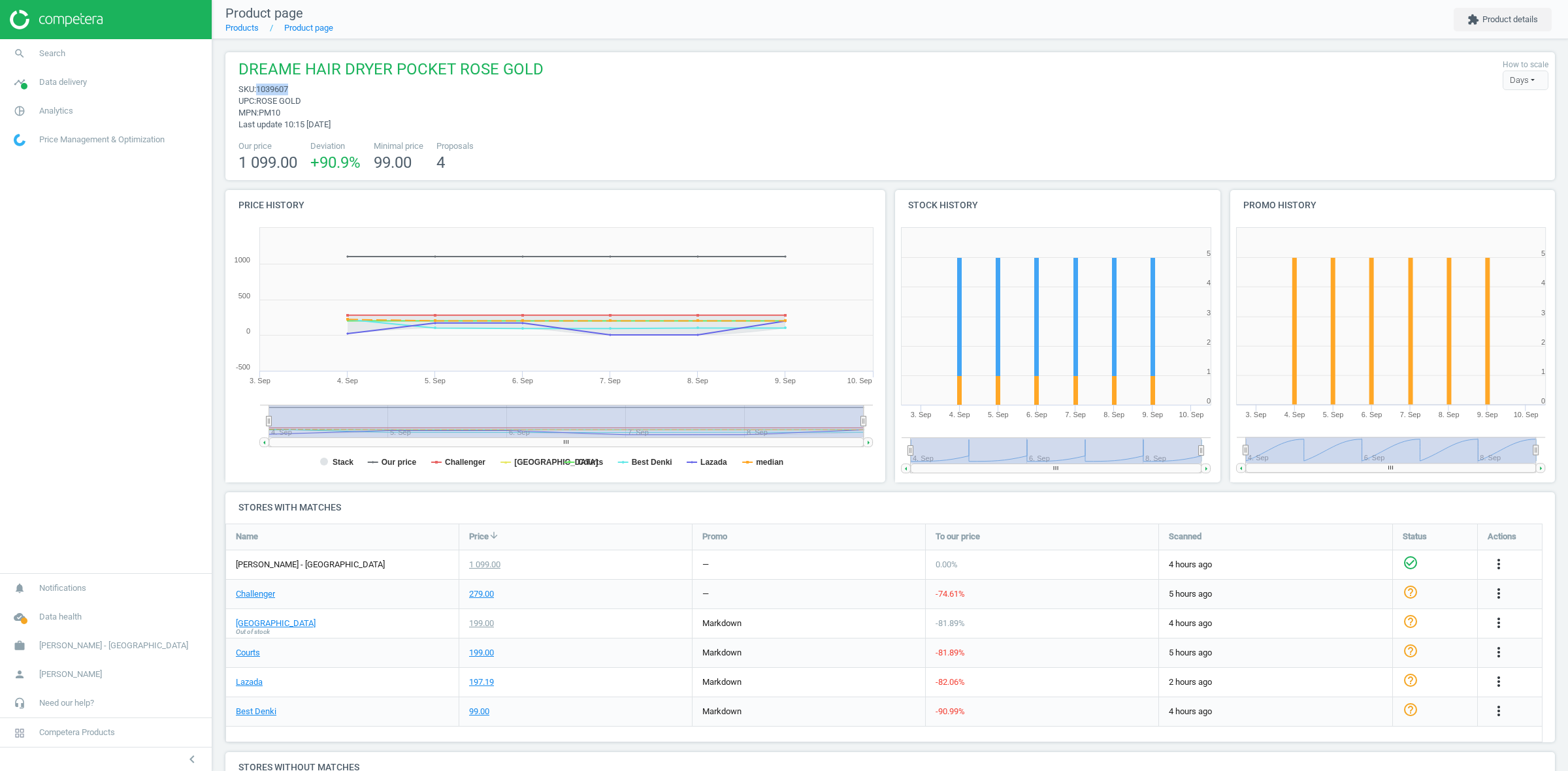
drag, startPoint x: 292, startPoint y: 89, endPoint x: 360, endPoint y: 90, distance: 68.0
click at [260, 87] on span "sku : 1039607" at bounding box center [391, 89] width 305 height 12
copy span "1039607"
drag, startPoint x: 370, startPoint y: 570, endPoint x: 262, endPoint y: 563, distance: 108.2
click at [262, 563] on div "[PERSON_NAME] - [GEOGRAPHIC_DATA]" at bounding box center [342, 564] width 233 height 29
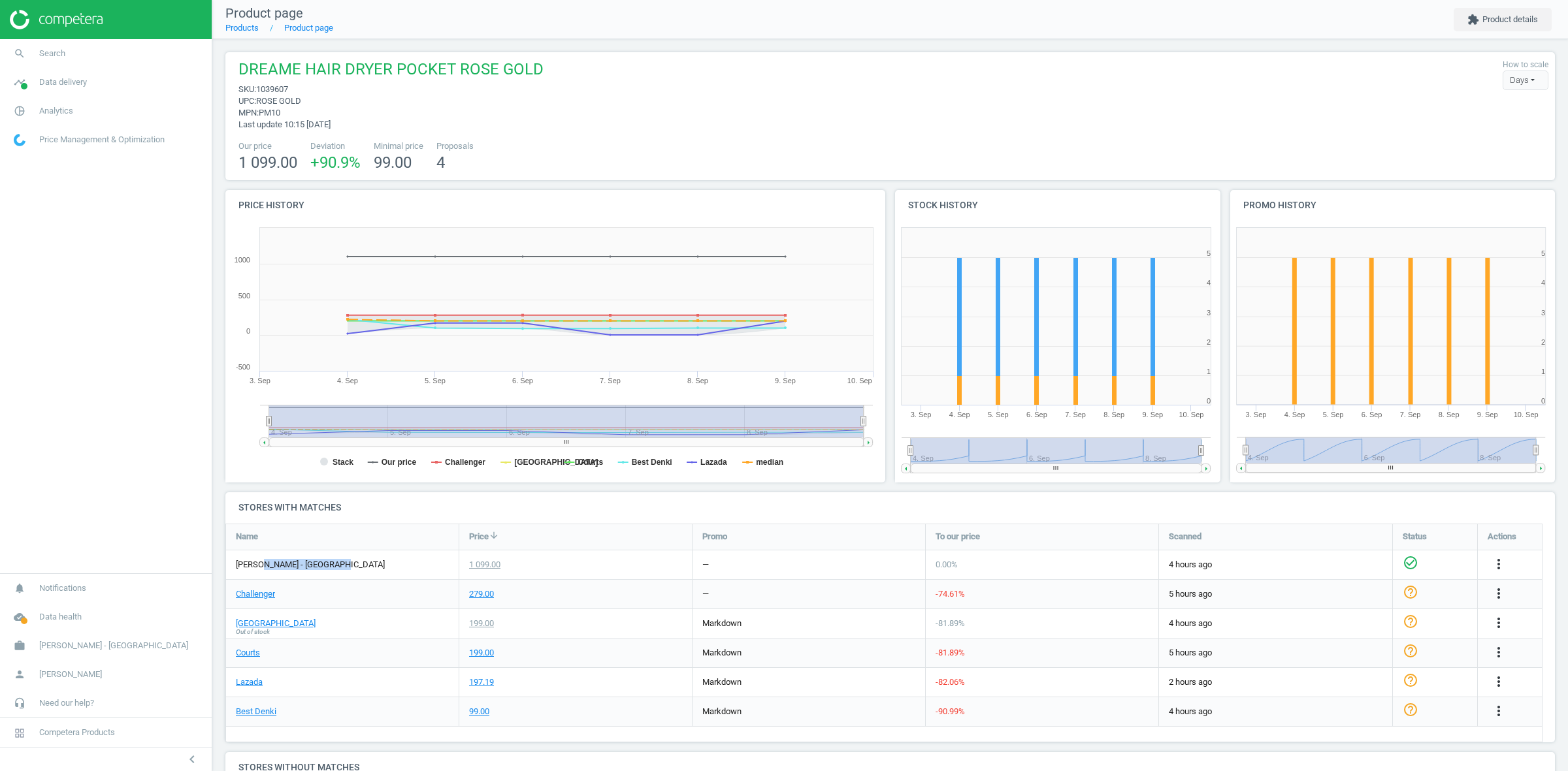
click at [346, 559] on div "[PERSON_NAME] - [GEOGRAPHIC_DATA]" at bounding box center [342, 564] width 233 height 29
drag, startPoint x: 347, startPoint y: 564, endPoint x: 236, endPoint y: 563, distance: 111.0
click at [236, 563] on div "[PERSON_NAME] - [GEOGRAPHIC_DATA]" at bounding box center [342, 564] width 233 height 29
